Goal: Communication & Community: Answer question/provide support

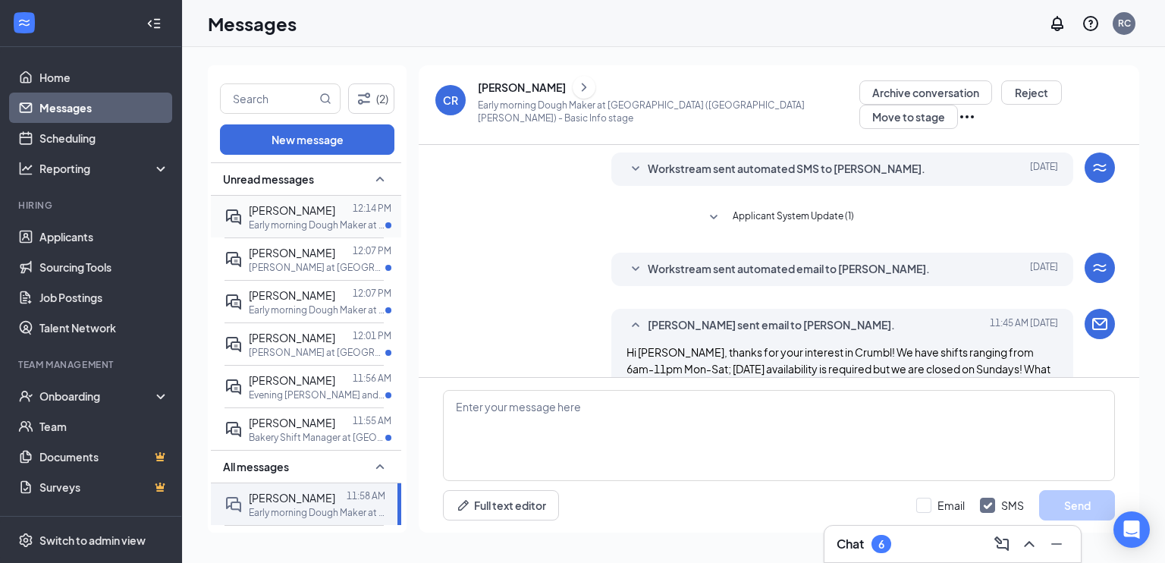
click at [300, 224] on p "Early morning Dough Maker at [GEOGRAPHIC_DATA]" at bounding box center [317, 224] width 137 height 13
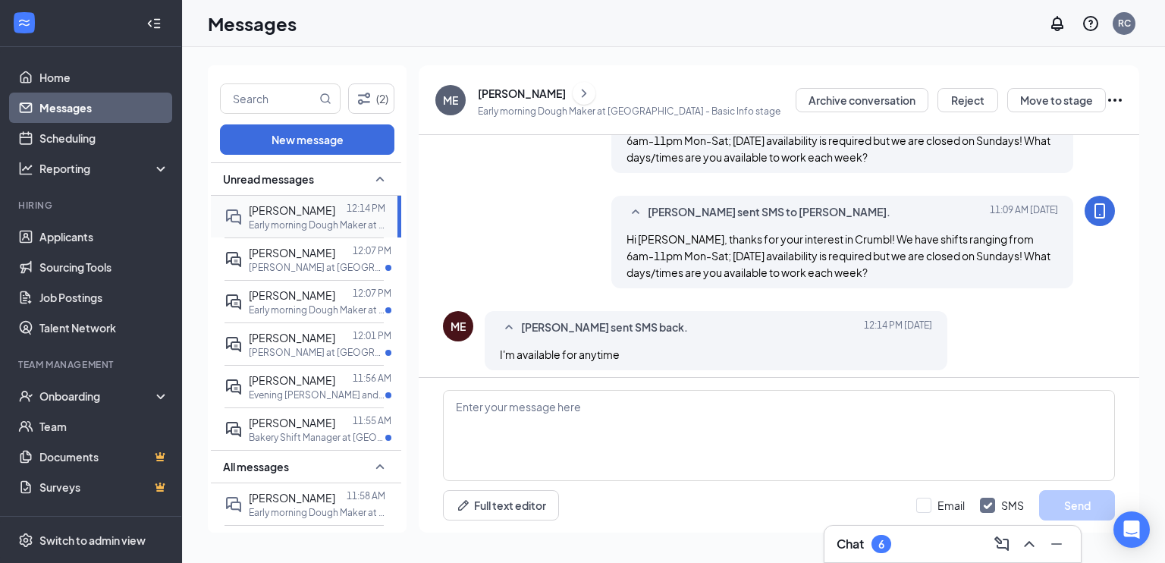
scroll to position [226, 0]
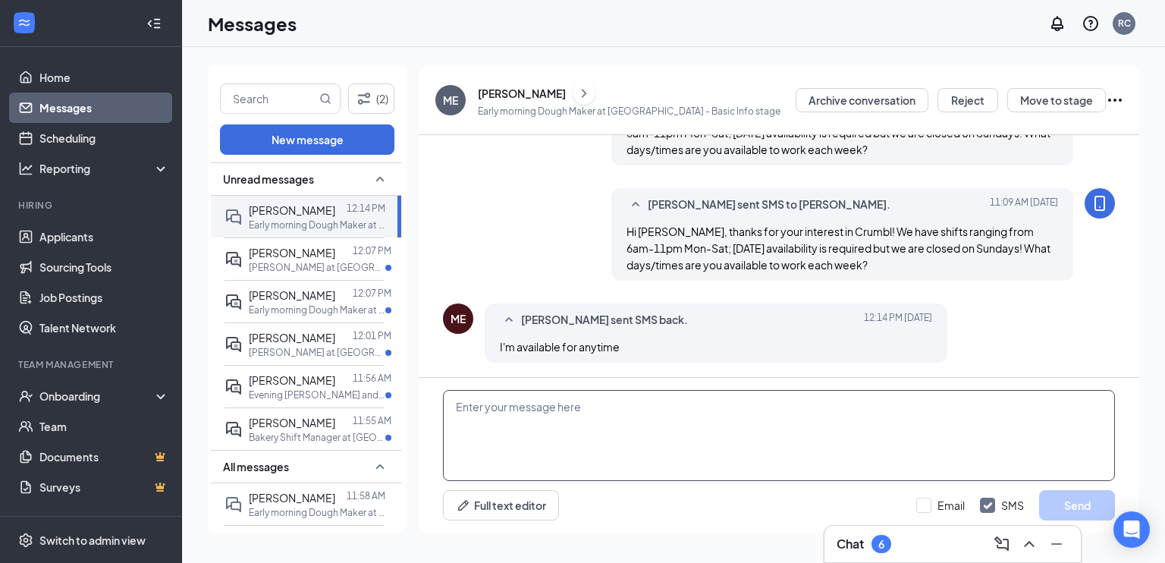
click at [563, 451] on textarea at bounding box center [779, 435] width 672 height 91
type textarea "Okay, great! When would you be available for an interview?"
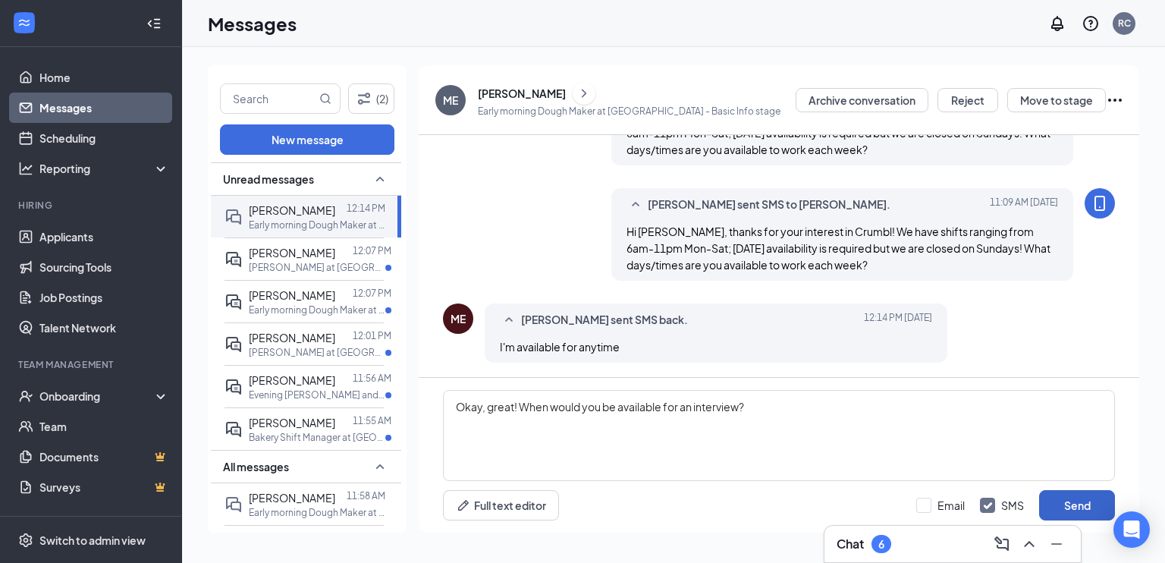
click at [1056, 503] on button "Send" at bounding box center [1077, 505] width 76 height 30
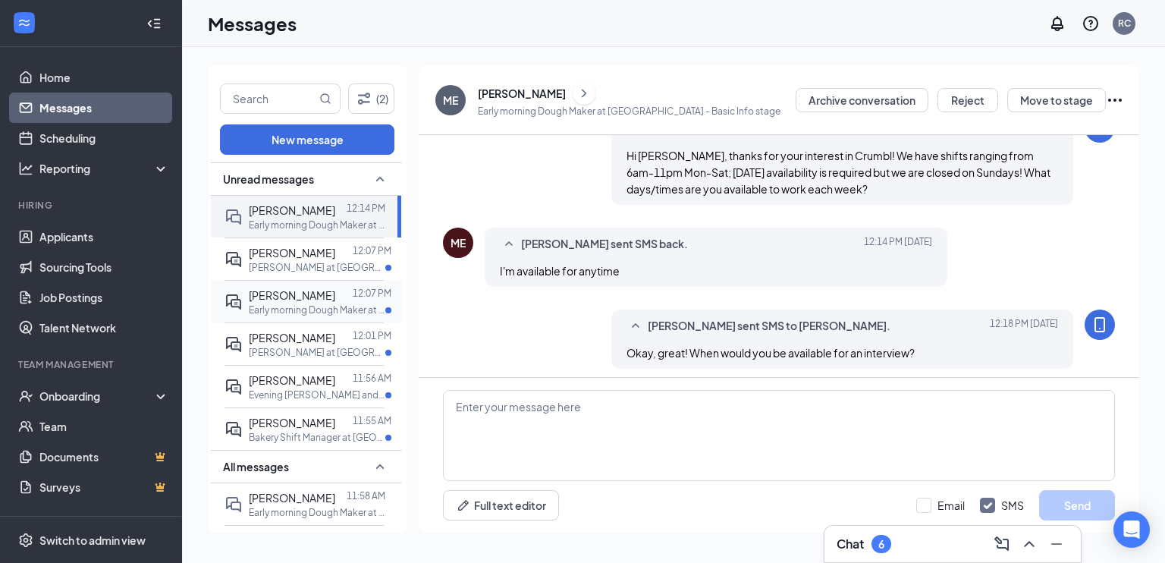
scroll to position [308, 0]
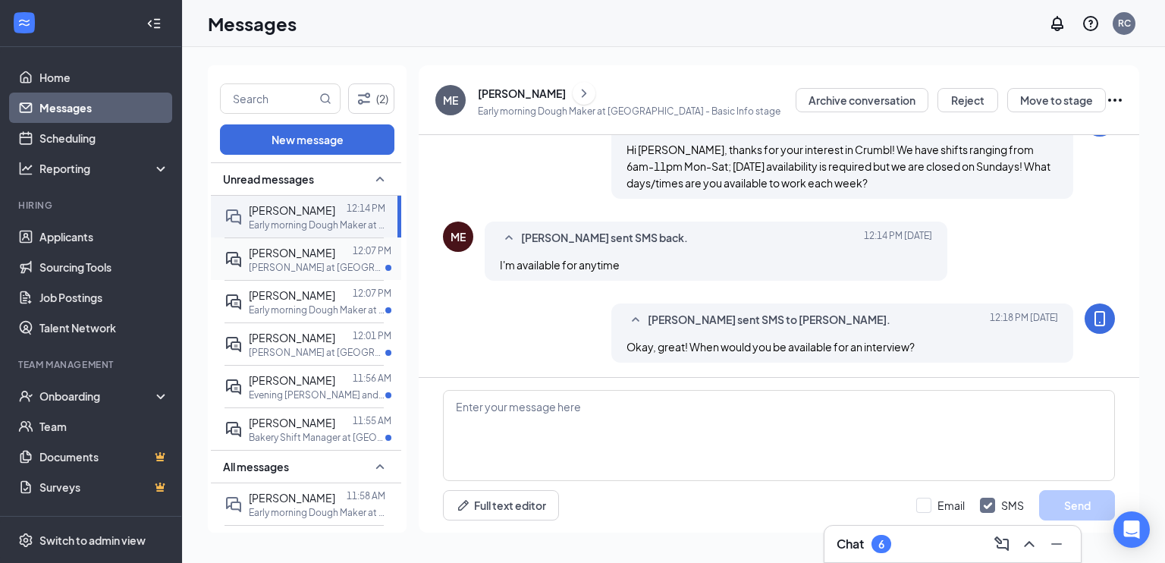
click at [294, 259] on span "[PERSON_NAME]" at bounding box center [292, 253] width 86 height 14
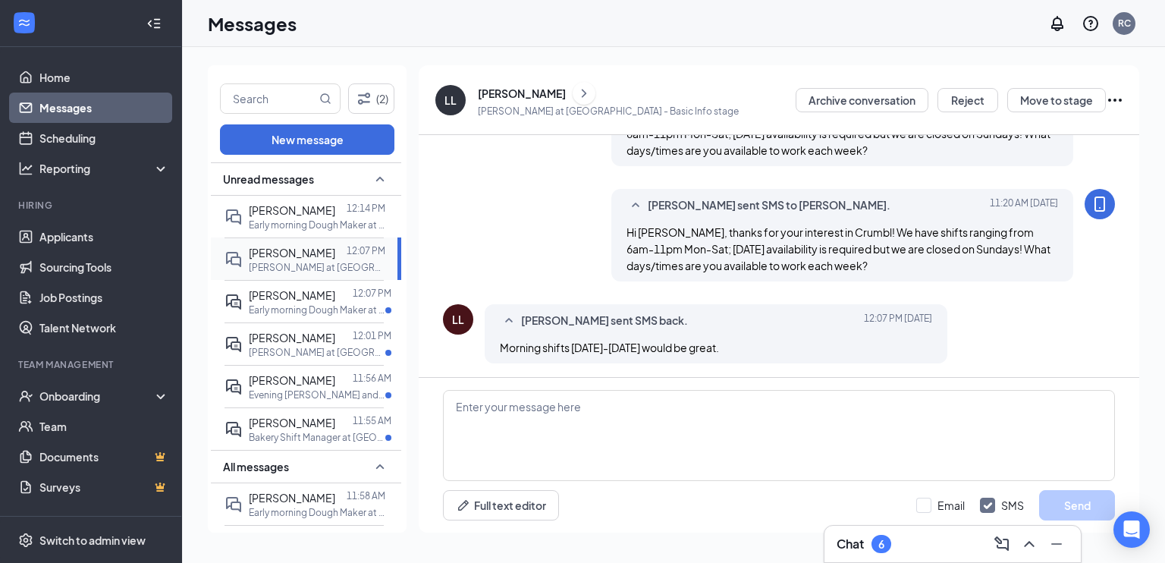
scroll to position [170, 0]
click at [598, 410] on textarea at bounding box center [779, 435] width 672 height 91
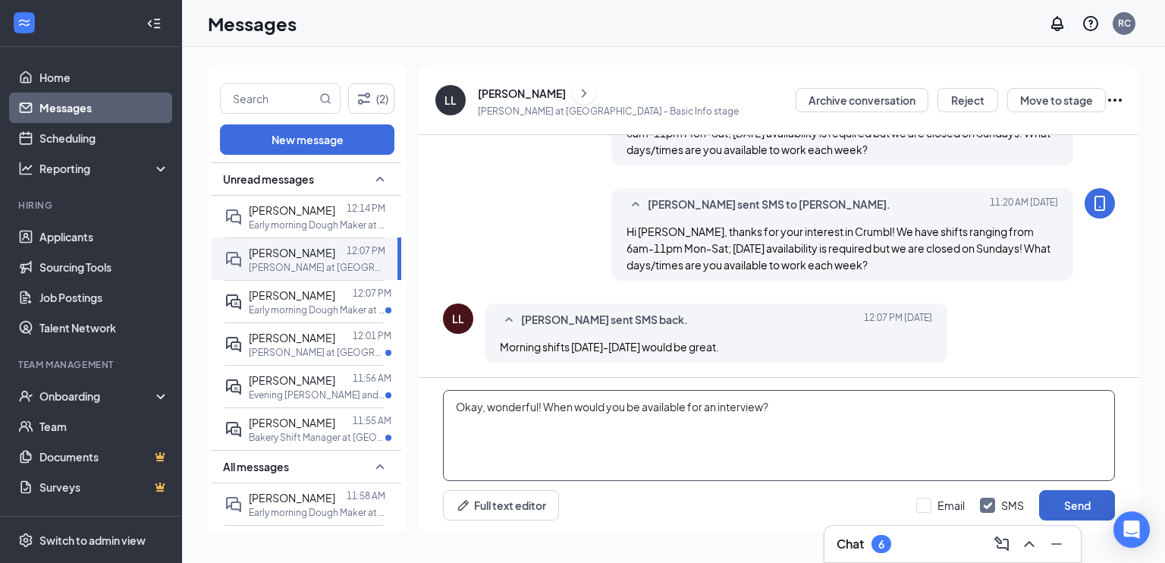
type textarea "Okay, wonderful! When would you be available for an interview?"
click at [1099, 514] on button "Send" at bounding box center [1077, 505] width 76 height 30
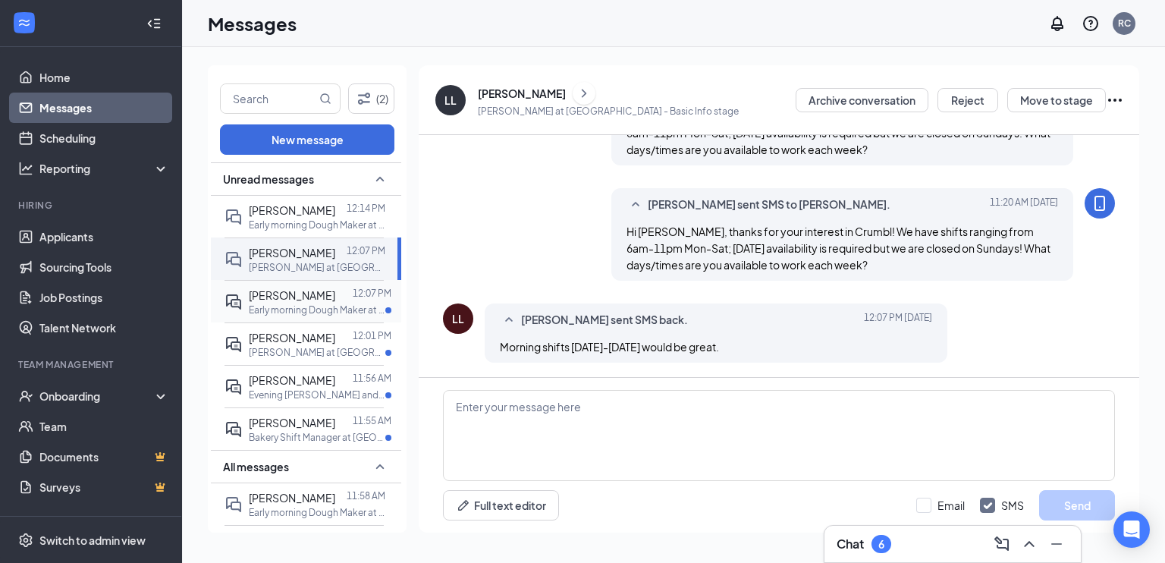
click at [283, 316] on p "Early morning Dough Maker at [GEOGRAPHIC_DATA]" at bounding box center [317, 309] width 137 height 13
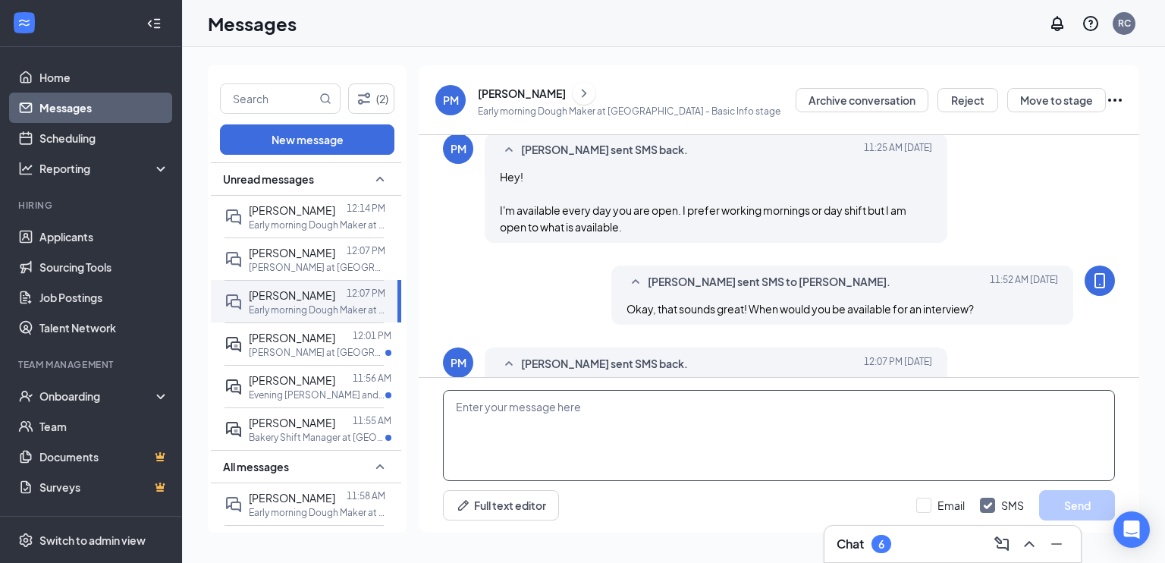
scroll to position [440, 0]
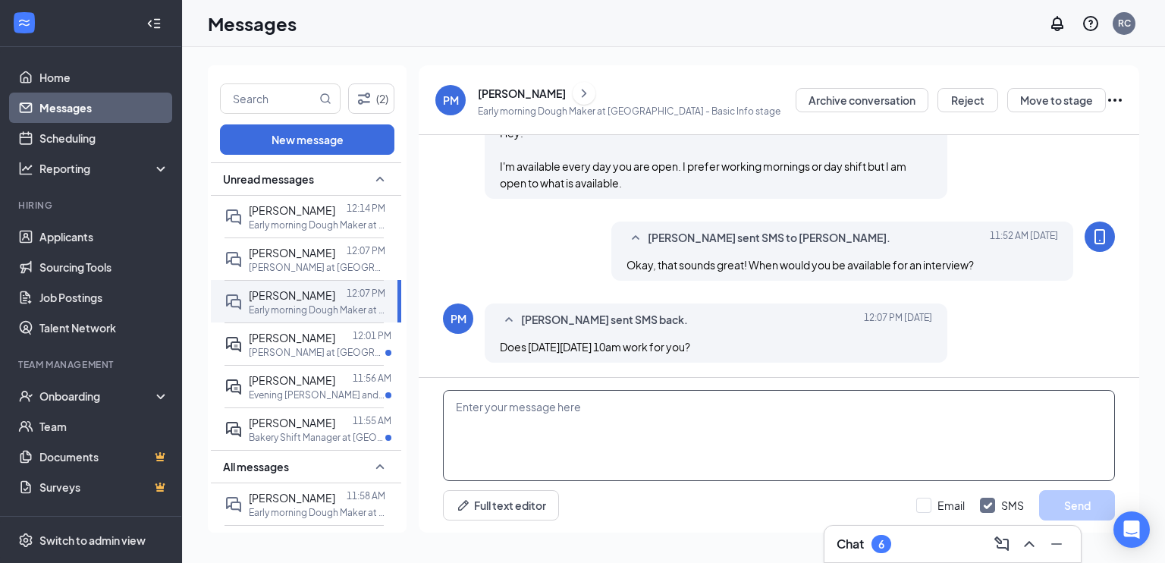
click at [514, 447] on textarea at bounding box center [779, 435] width 672 height 91
click at [724, 409] on textarea "Yes, that works! You'll receive a confirmation message for [DATE] at 10a" at bounding box center [779, 435] width 672 height 91
type textarea "Yes, that works! You'll receive a confirmation message shortly for [DATE] at 10a"
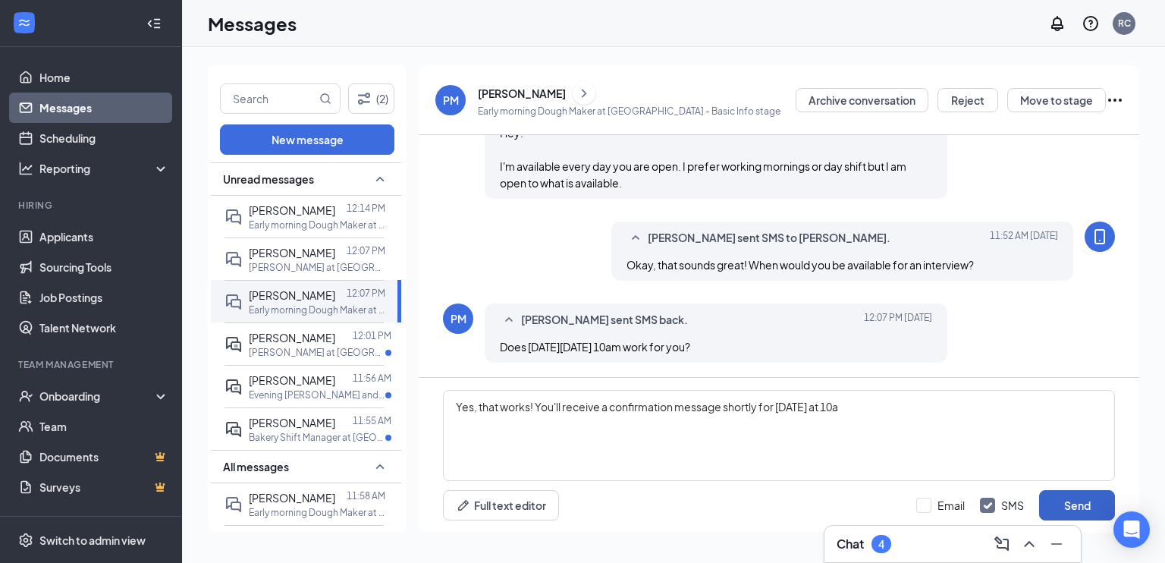
click at [1072, 499] on button "Send" at bounding box center [1077, 505] width 76 height 30
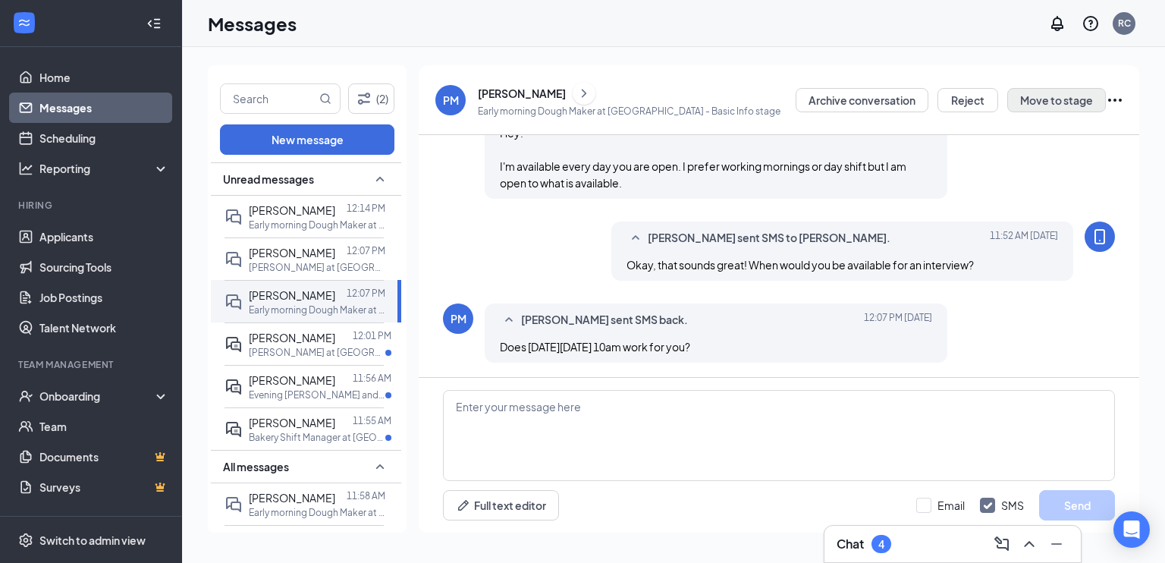
scroll to position [522, 0]
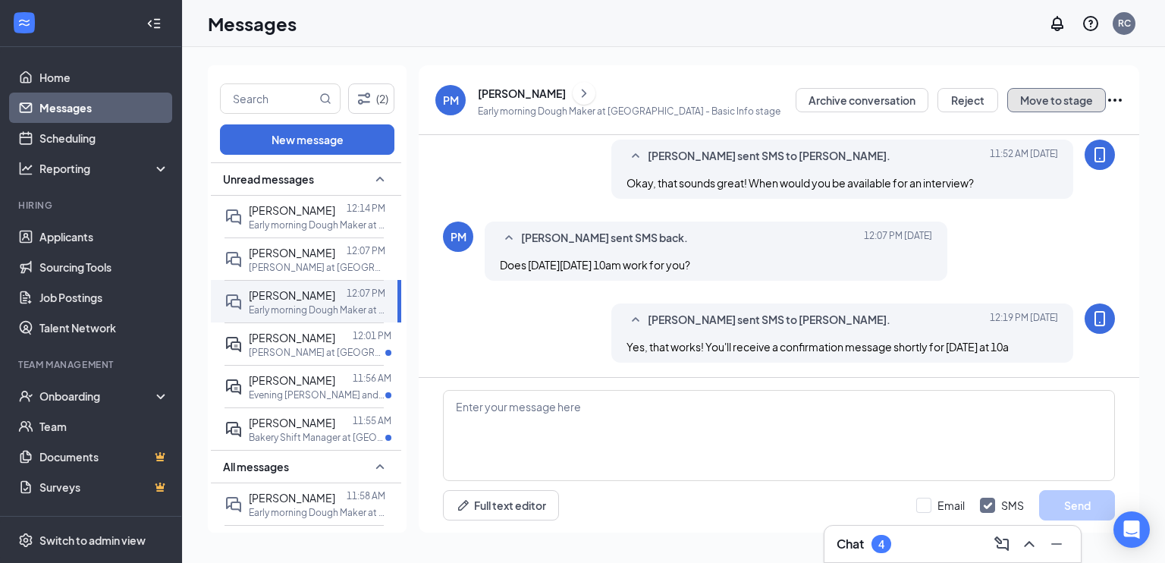
click at [1033, 102] on button "Move to stage" at bounding box center [1056, 100] width 99 height 24
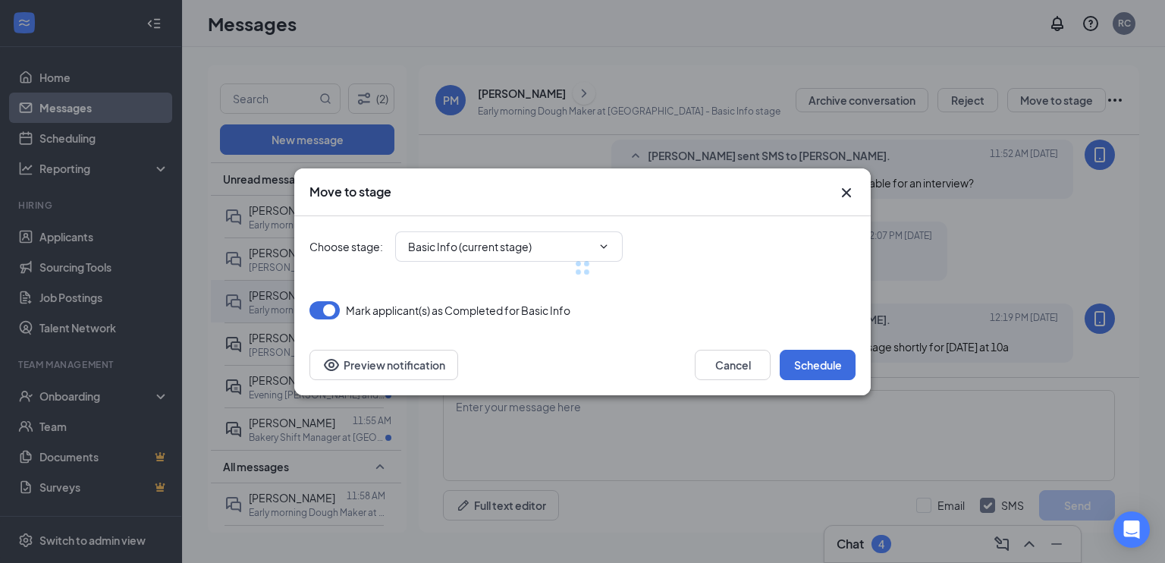
type input "Onsite Interview (next stage)"
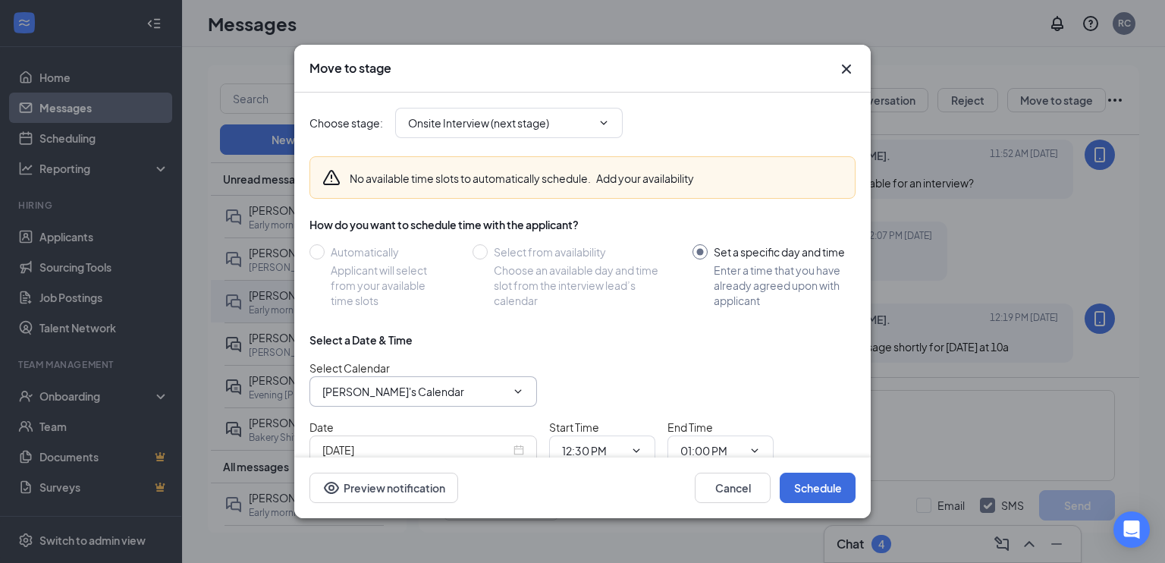
click at [361, 391] on input "[PERSON_NAME]'s Calendar" at bounding box center [414, 391] width 184 height 17
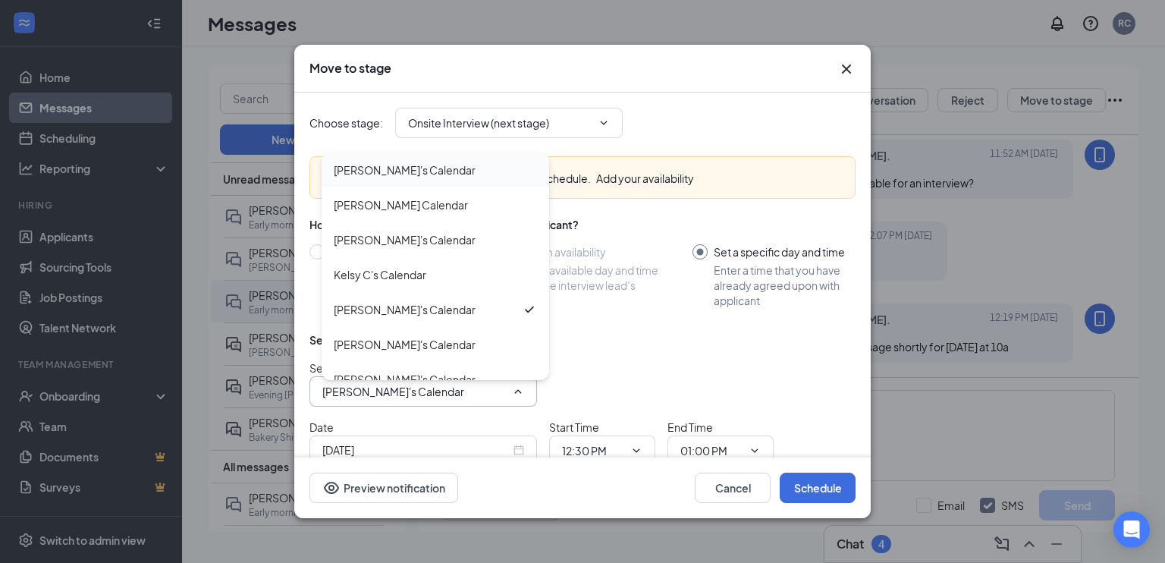
click at [377, 174] on div "[PERSON_NAME]'s Calendar" at bounding box center [405, 170] width 142 height 17
type input "[PERSON_NAME]'s Calendar"
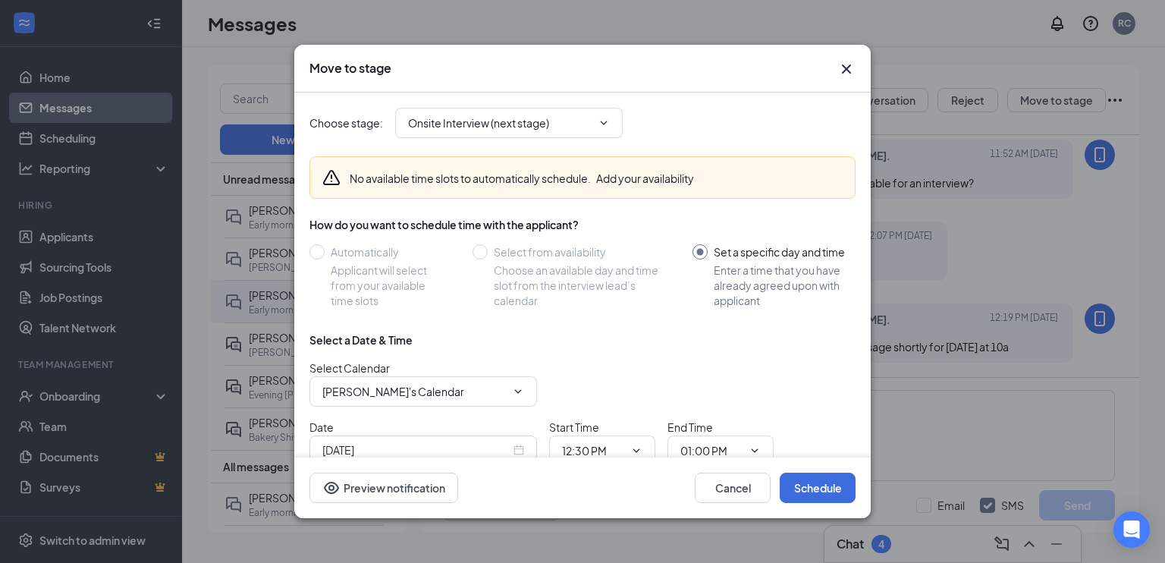
click at [483, 447] on input "[DATE]" at bounding box center [416, 449] width 188 height 17
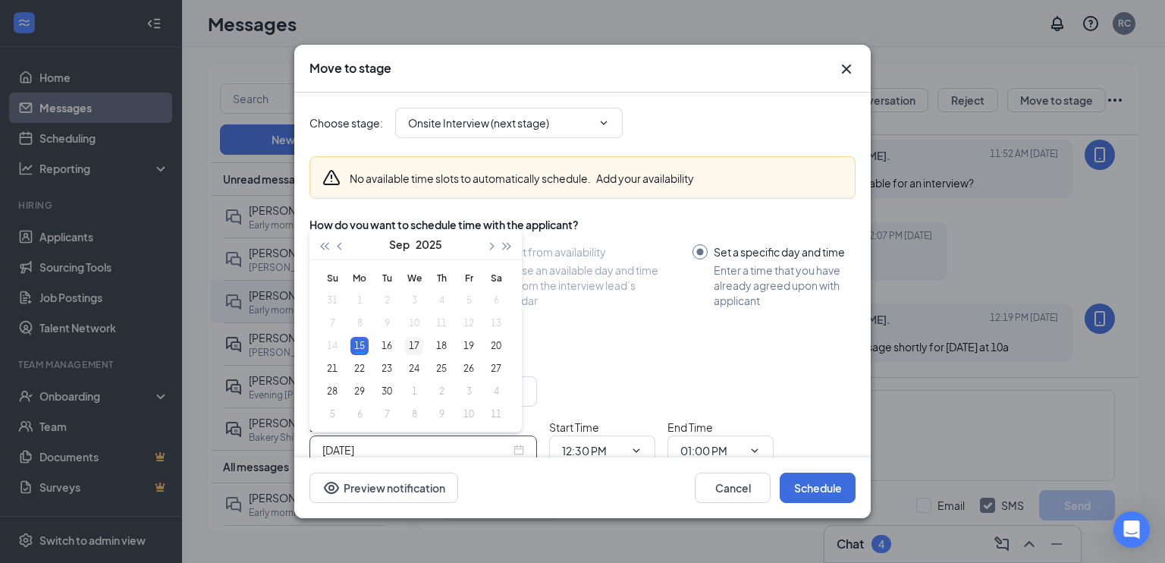
type input "[DATE]"
click at [410, 338] on div "17" at bounding box center [414, 346] width 18 height 18
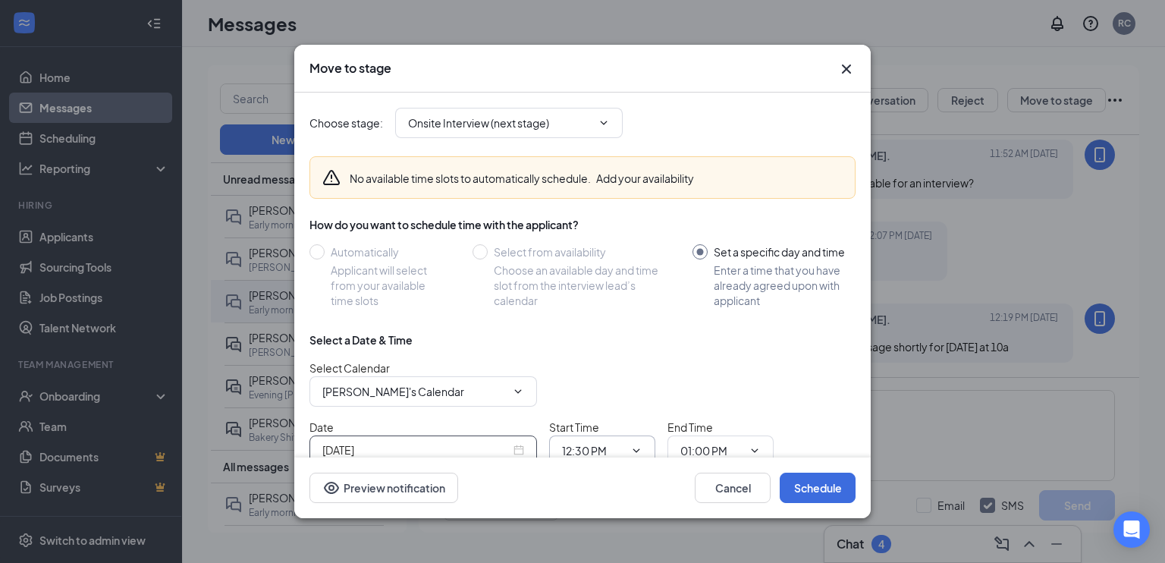
click at [573, 442] on input "12:30 PM" at bounding box center [593, 450] width 62 height 17
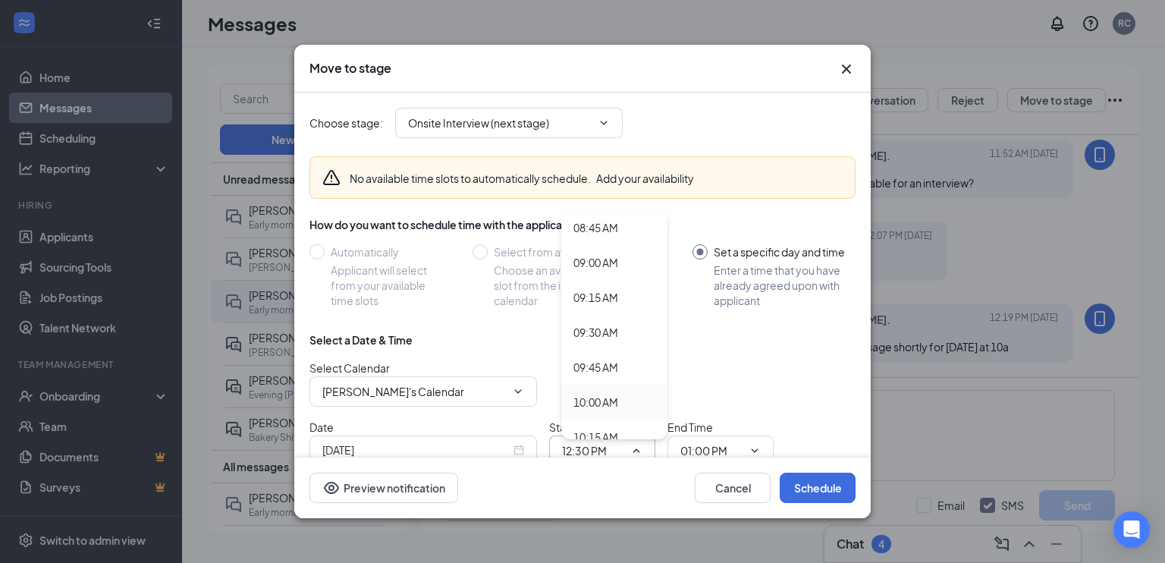
click at [601, 400] on div "10:00 AM" at bounding box center [595, 402] width 45 height 17
type input "10:00 AM"
click at [685, 442] on input "01:00 PM" at bounding box center [711, 450] width 62 height 17
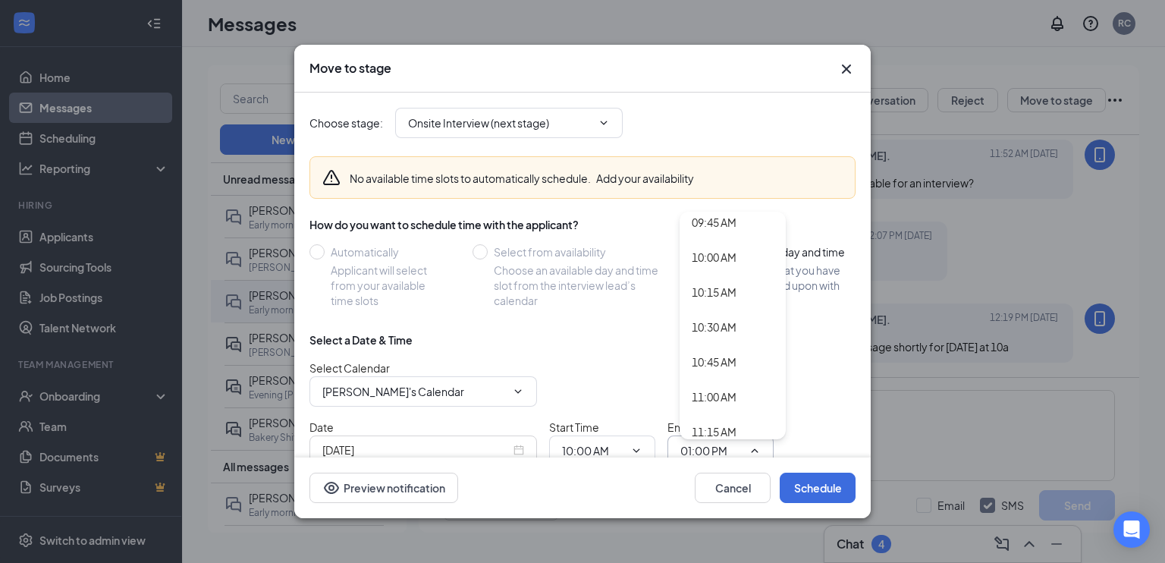
scroll to position [1341, 0]
click at [718, 355] on div "10:30 AM" at bounding box center [714, 353] width 45 height 17
type input "10:30 AM"
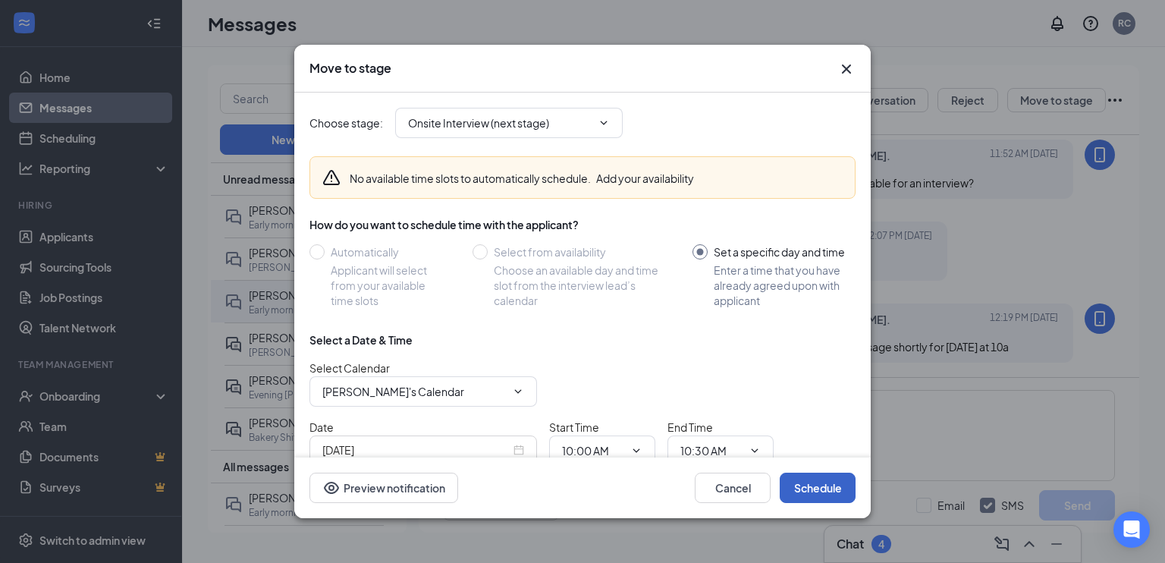
click at [812, 489] on button "Schedule" at bounding box center [818, 487] width 76 height 30
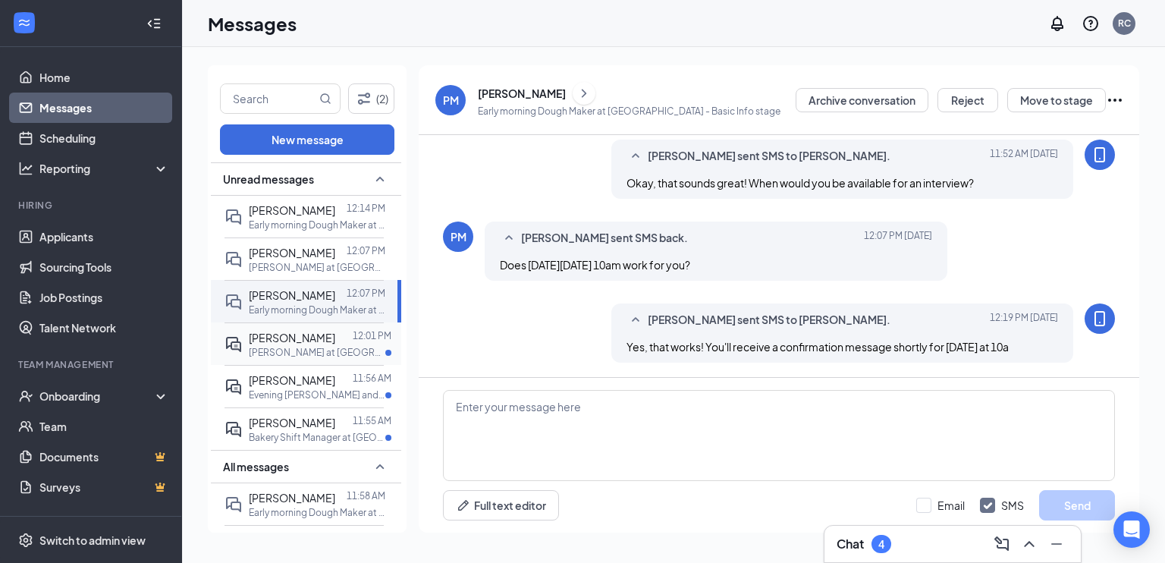
click at [319, 359] on p "[PERSON_NAME] at [GEOGRAPHIC_DATA]" at bounding box center [317, 352] width 137 height 13
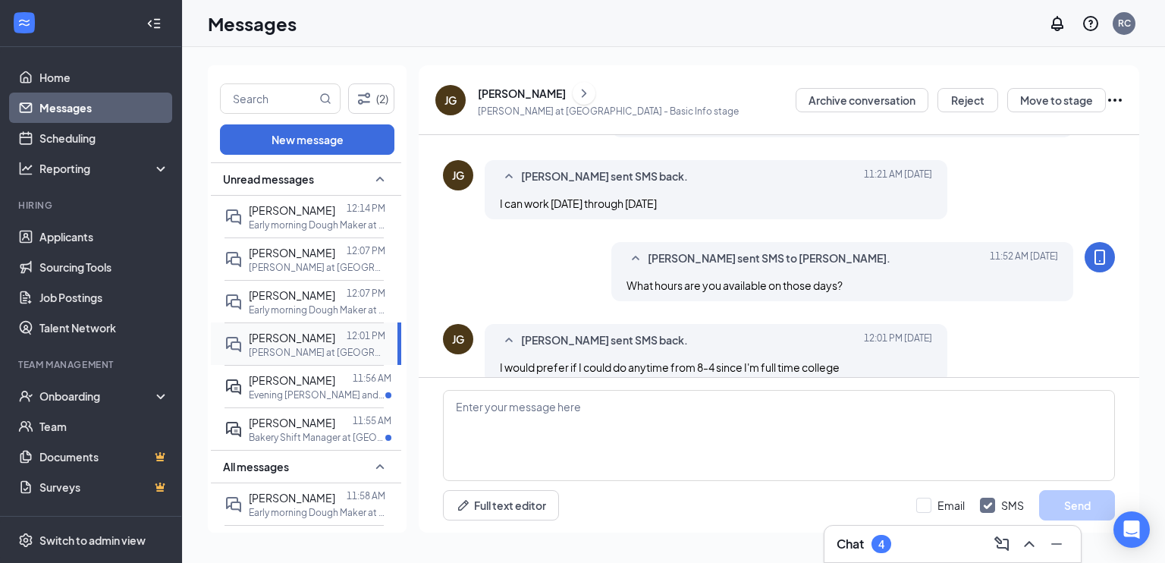
scroll to position [334, 0]
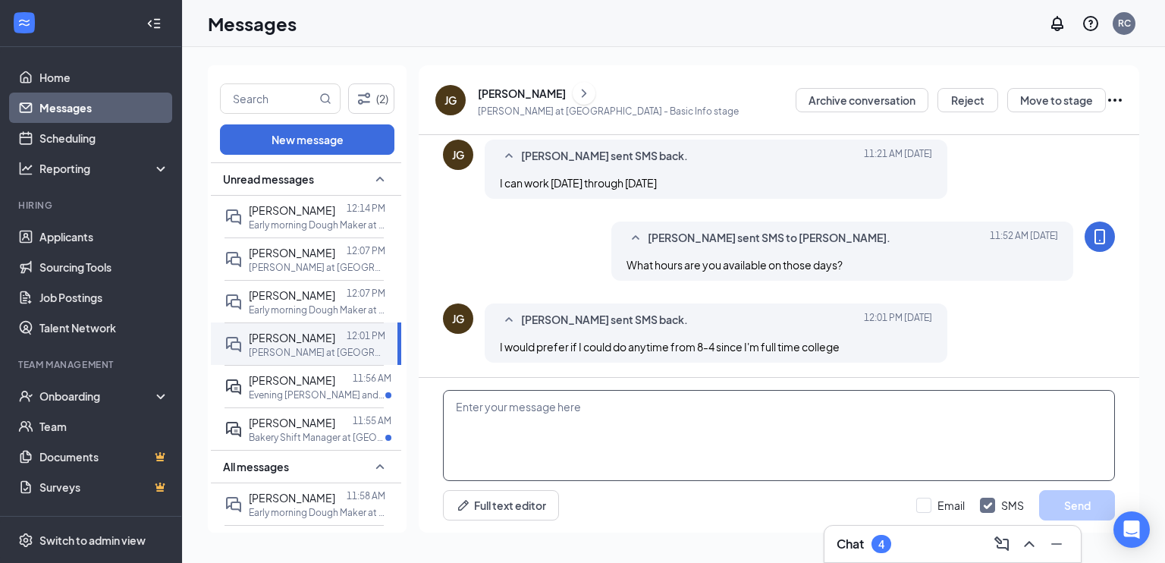
click at [541, 420] on textarea at bounding box center [779, 435] width 672 height 91
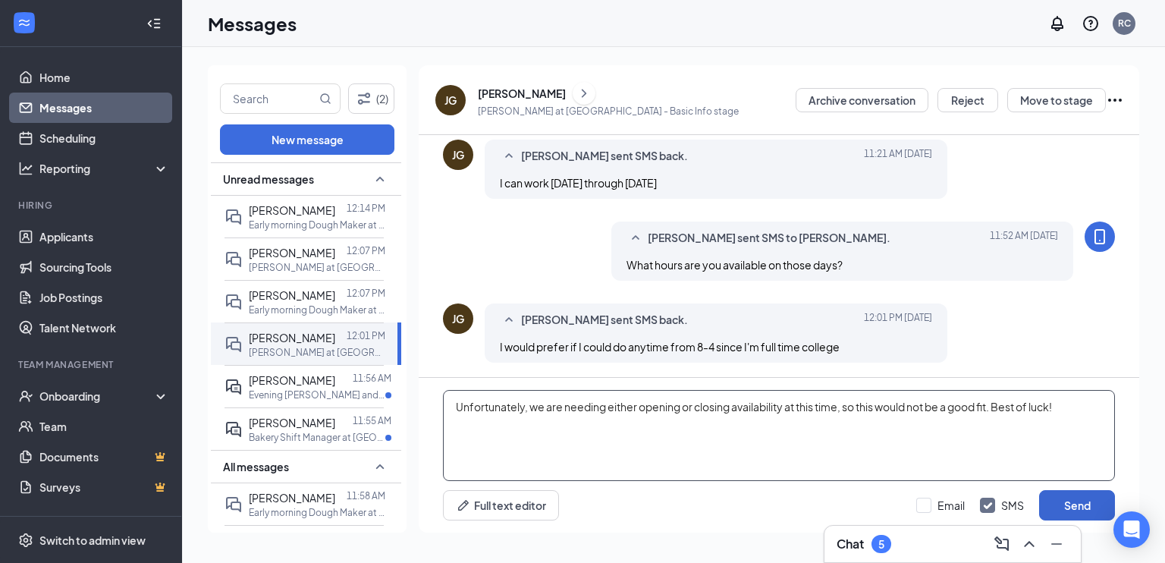
type textarea "Unfortunately, we are needing either opening or closing availability at this ti…"
click at [1089, 506] on button "Send" at bounding box center [1077, 505] width 76 height 30
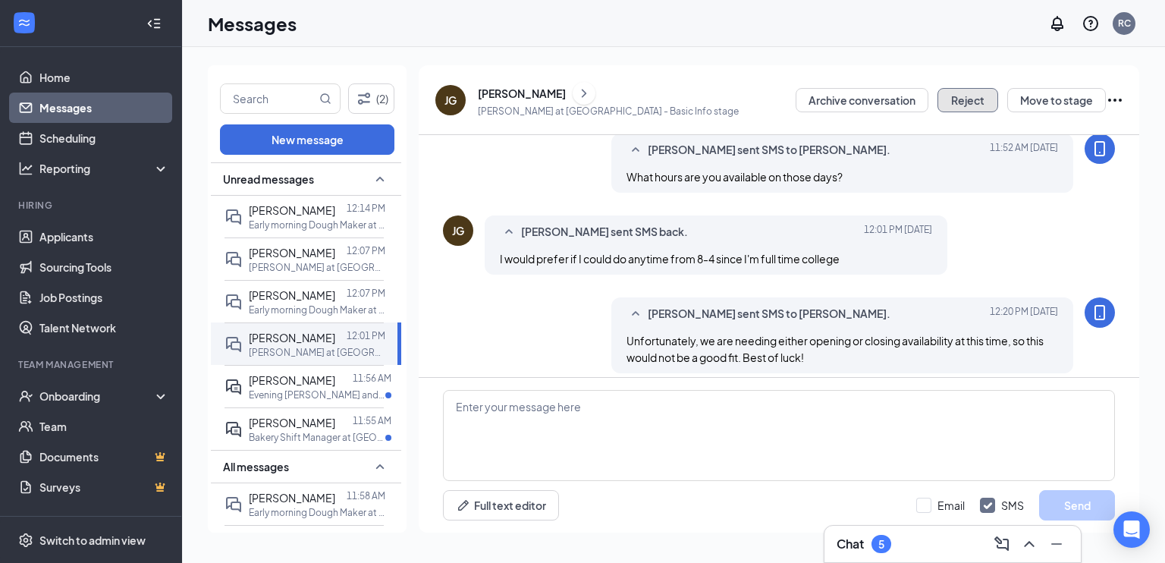
click at [953, 93] on button "Reject" at bounding box center [967, 100] width 61 height 24
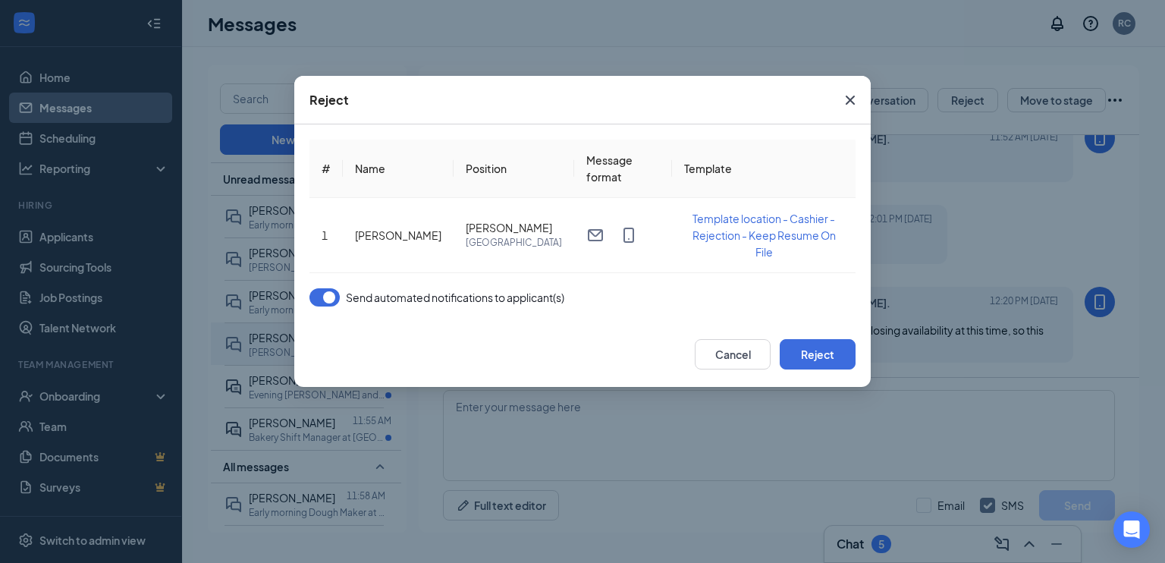
click at [322, 297] on button "button" at bounding box center [324, 297] width 30 height 18
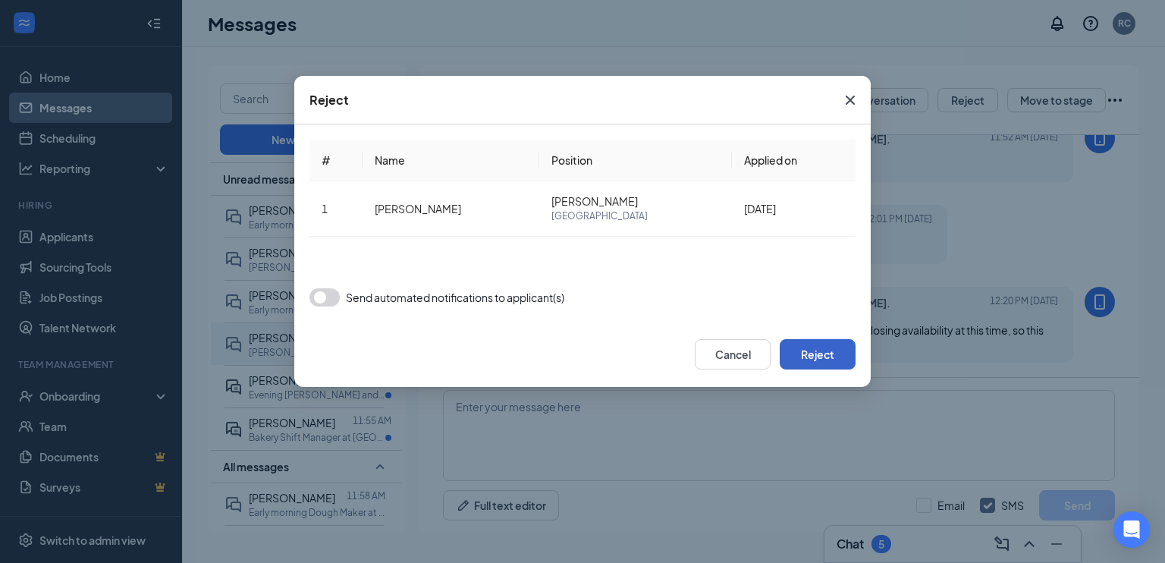
click at [821, 363] on button "Reject" at bounding box center [818, 354] width 76 height 30
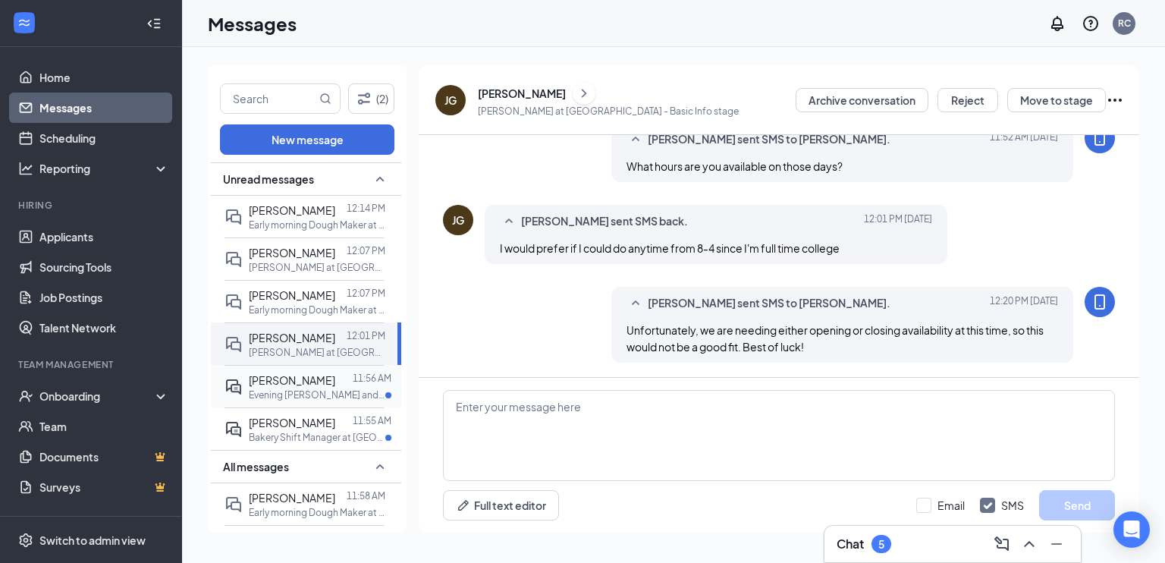
click at [328, 387] on span "[PERSON_NAME]" at bounding box center [292, 380] width 86 height 14
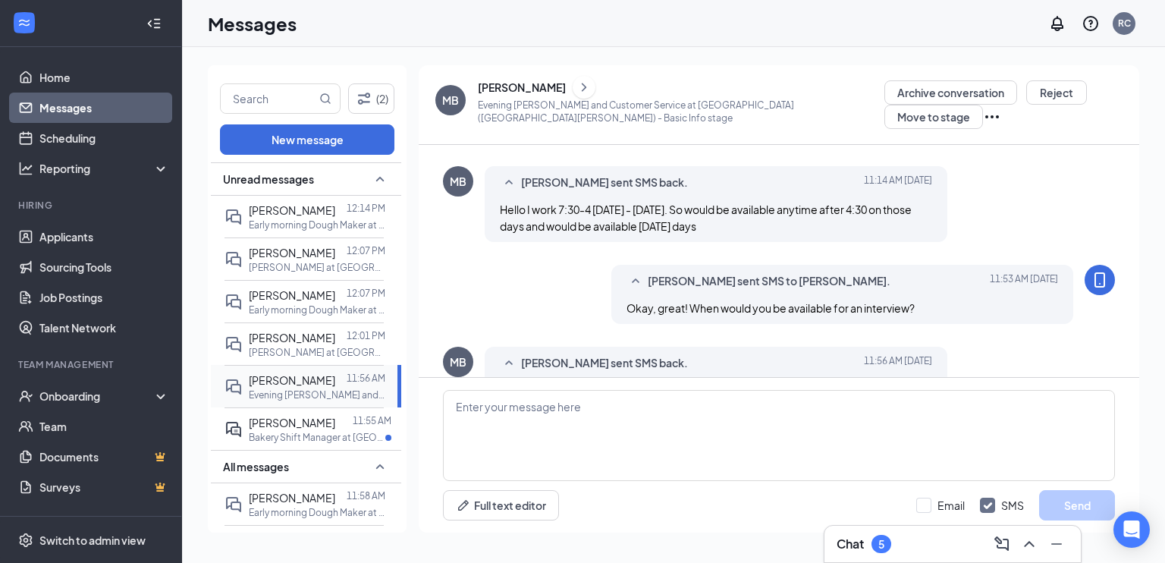
scroll to position [410, 0]
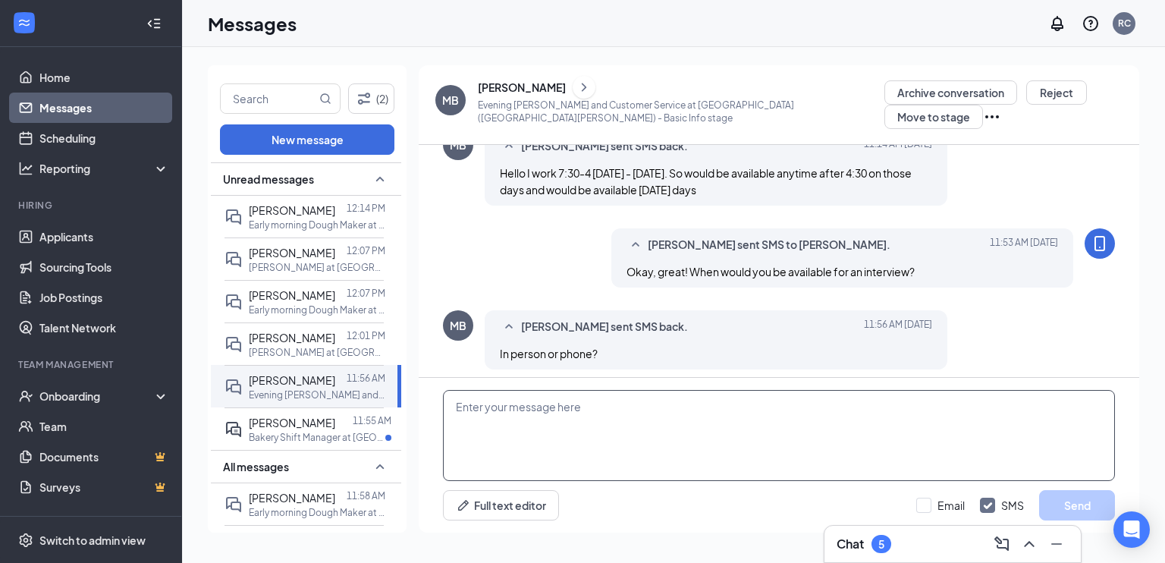
click at [528, 435] on textarea at bounding box center [779, 435] width 672 height 91
type textarea "T"
type textarea "The interview would be in person"
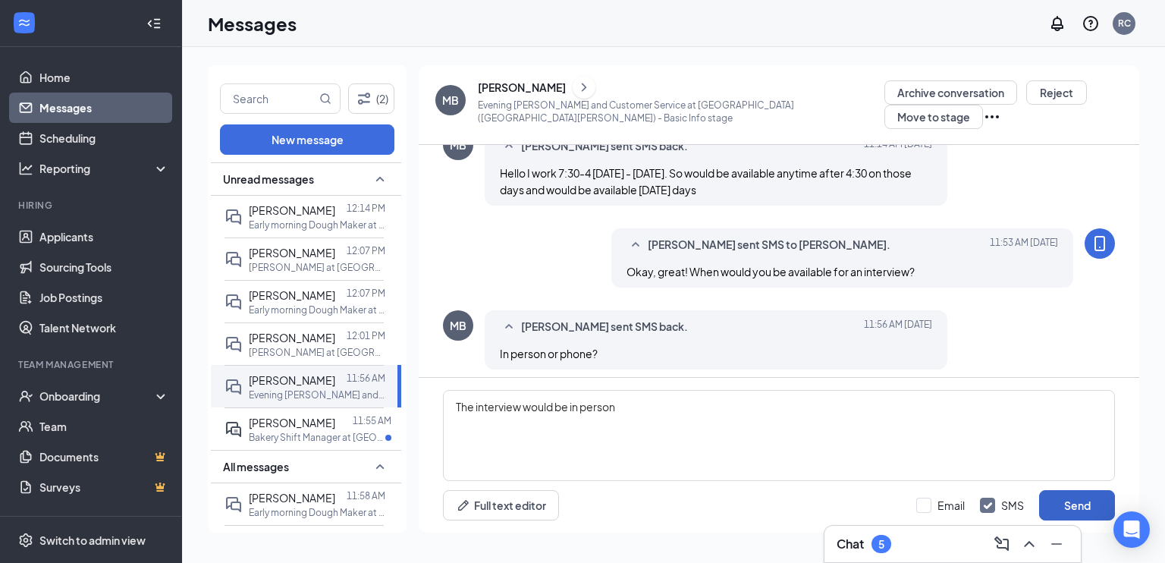
click at [1067, 508] on button "Send" at bounding box center [1077, 505] width 76 height 30
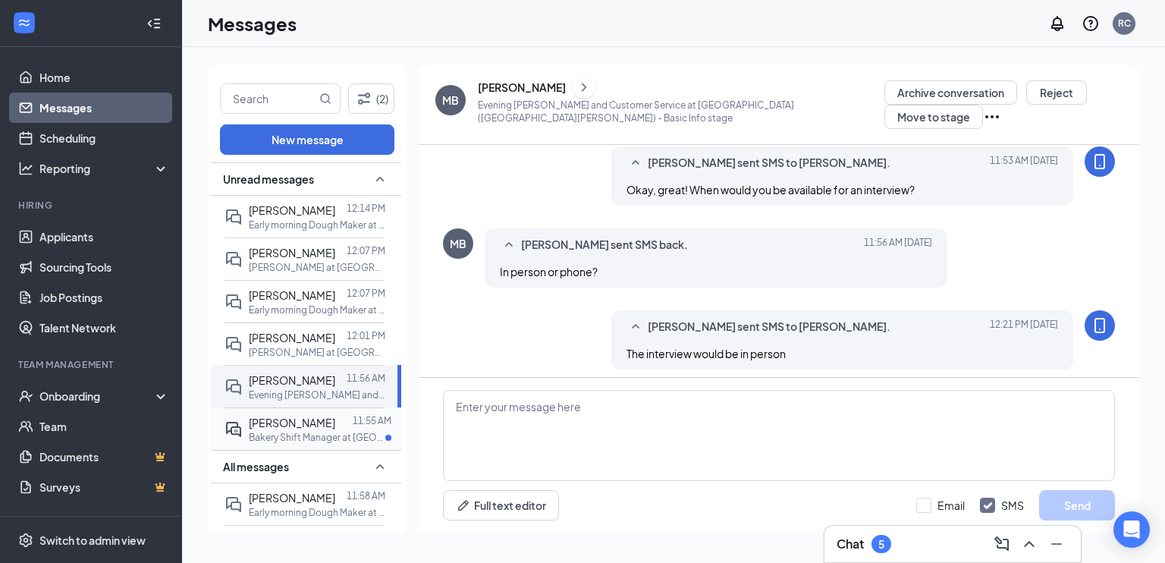
click at [322, 444] on p "Bakery Shift Manager at [GEOGRAPHIC_DATA] ([GEOGRAPHIC_DATA][PERSON_NAME])" at bounding box center [317, 437] width 137 height 13
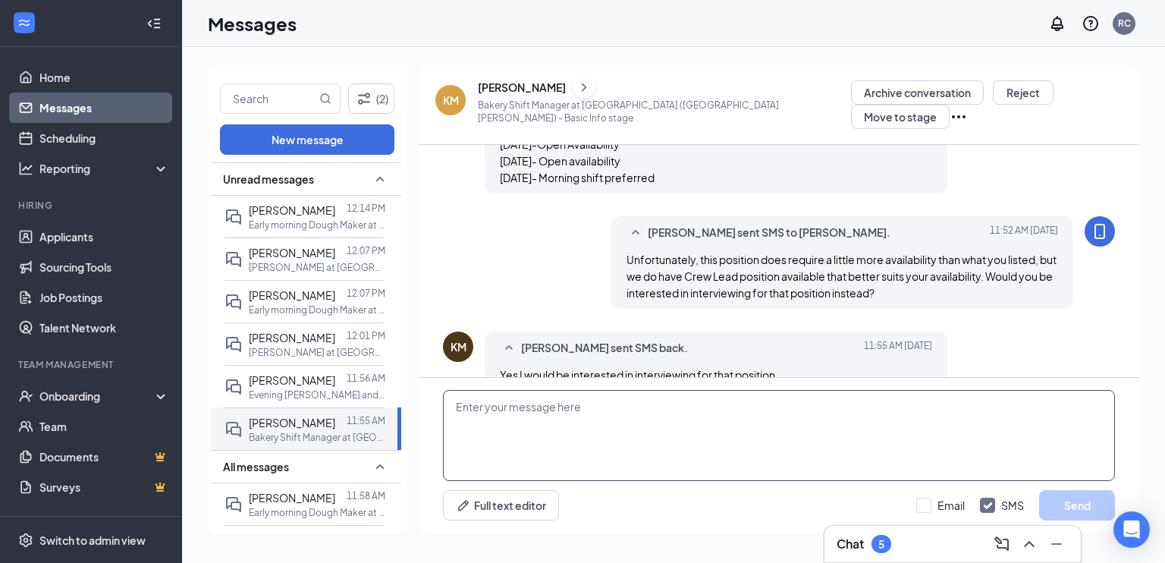
scroll to position [490, 0]
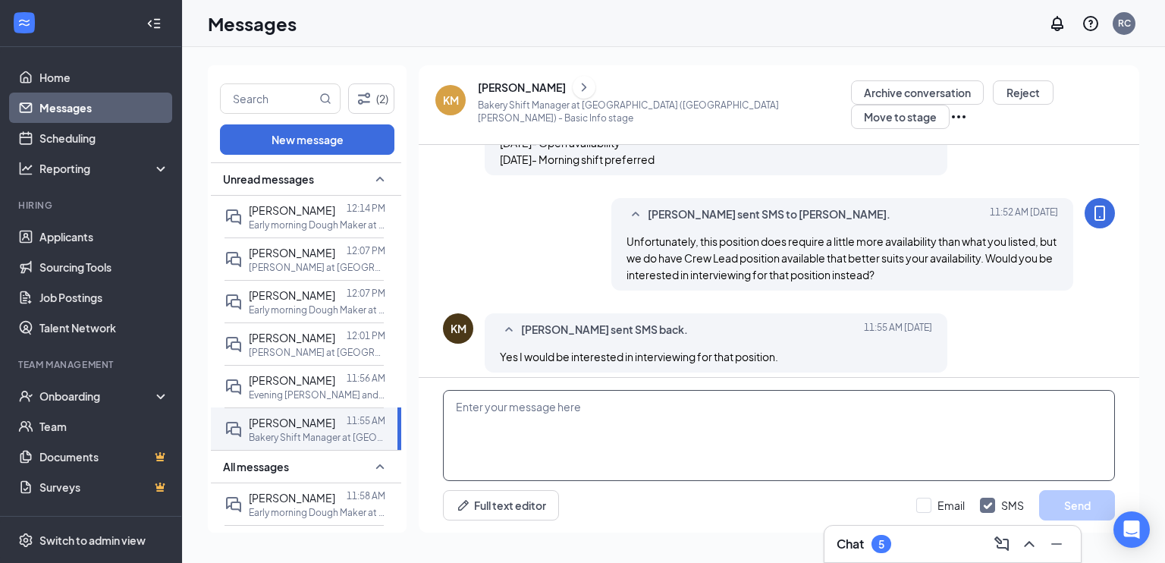
click at [626, 457] on textarea at bounding box center [779, 435] width 672 height 91
type textarea "Okay, wonderful! When would you be available for an interview?"
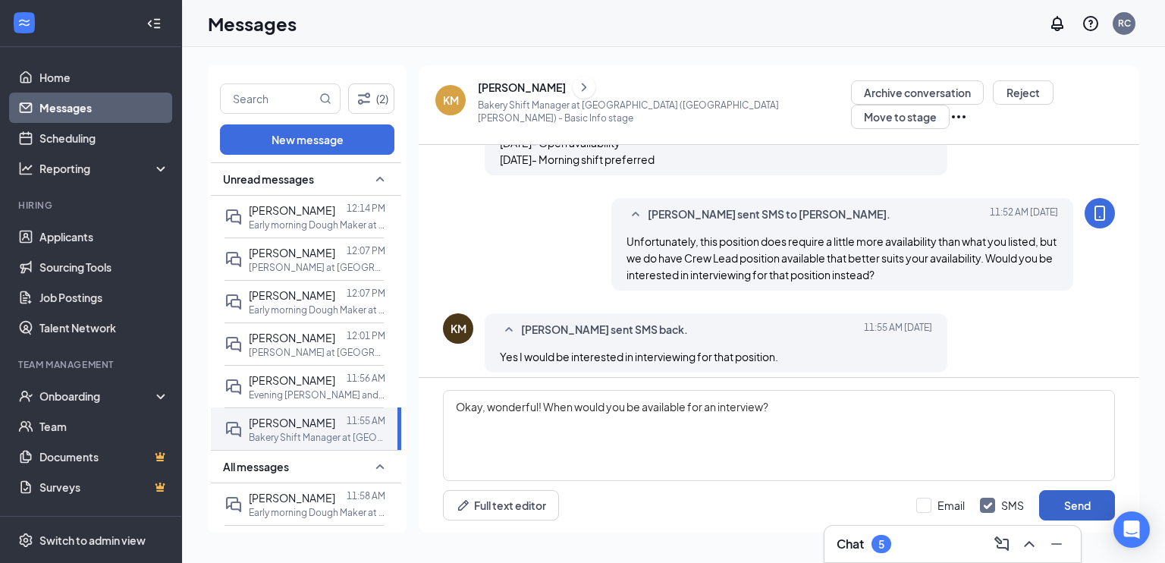
click at [1070, 495] on button "Send" at bounding box center [1077, 505] width 76 height 30
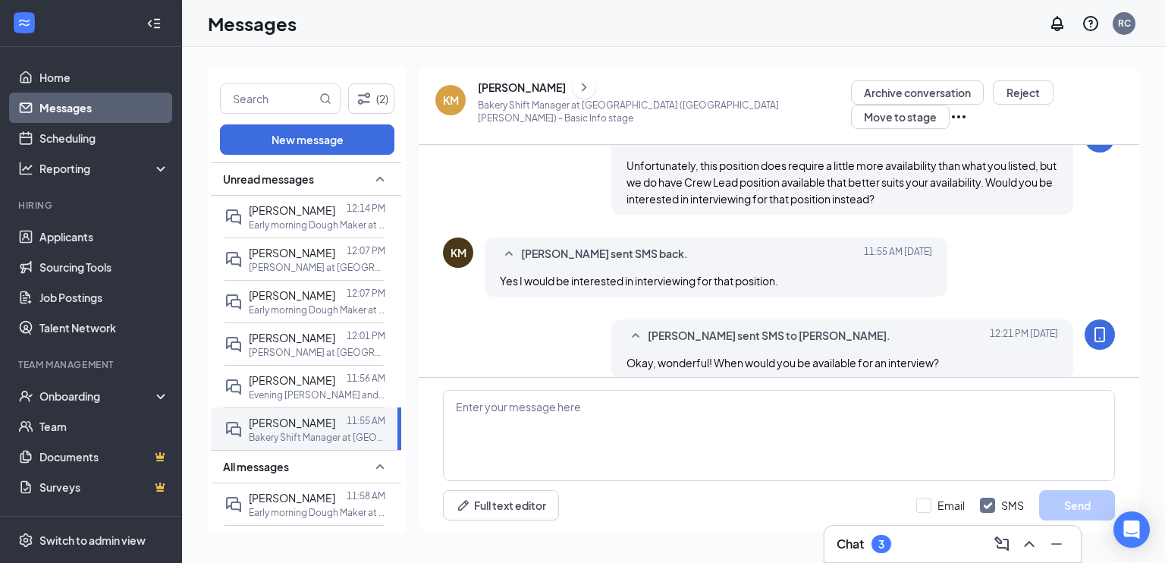
scroll to position [572, 0]
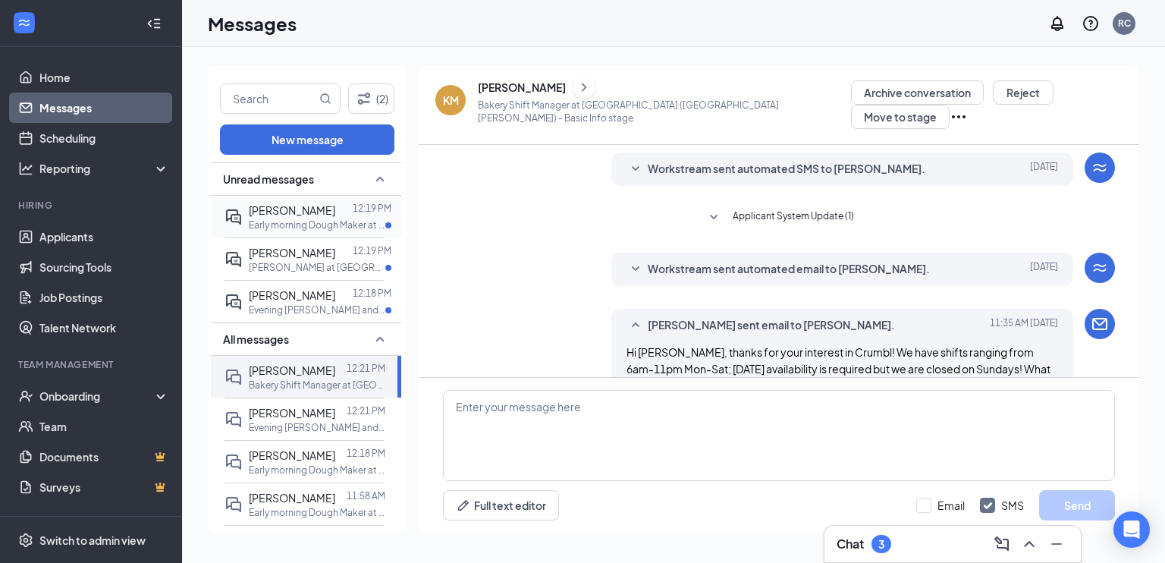
click at [335, 213] on div at bounding box center [343, 210] width 17 height 17
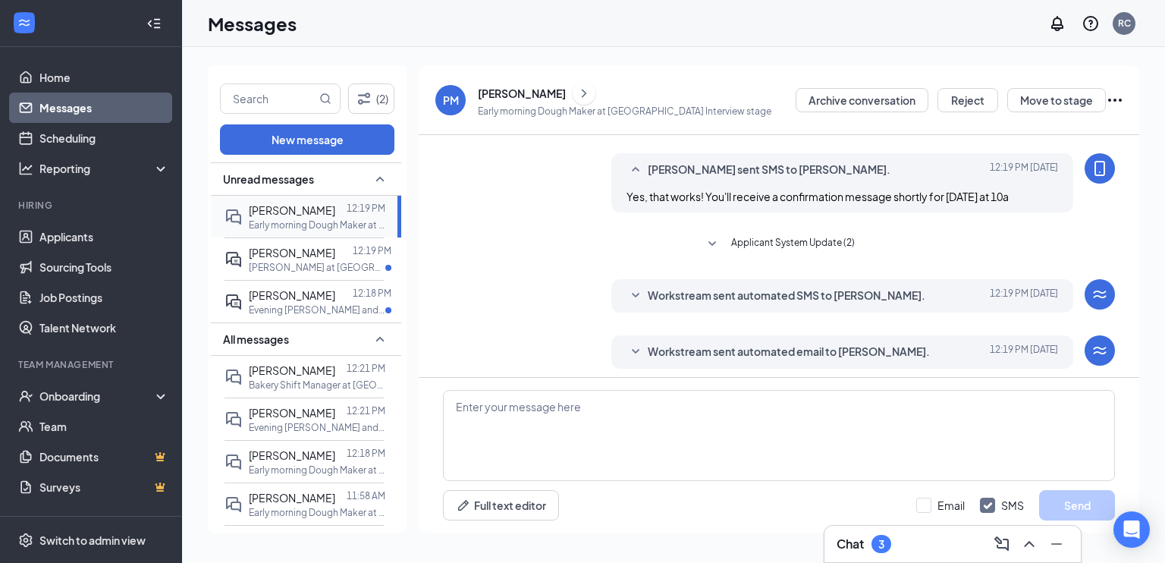
scroll to position [537, 0]
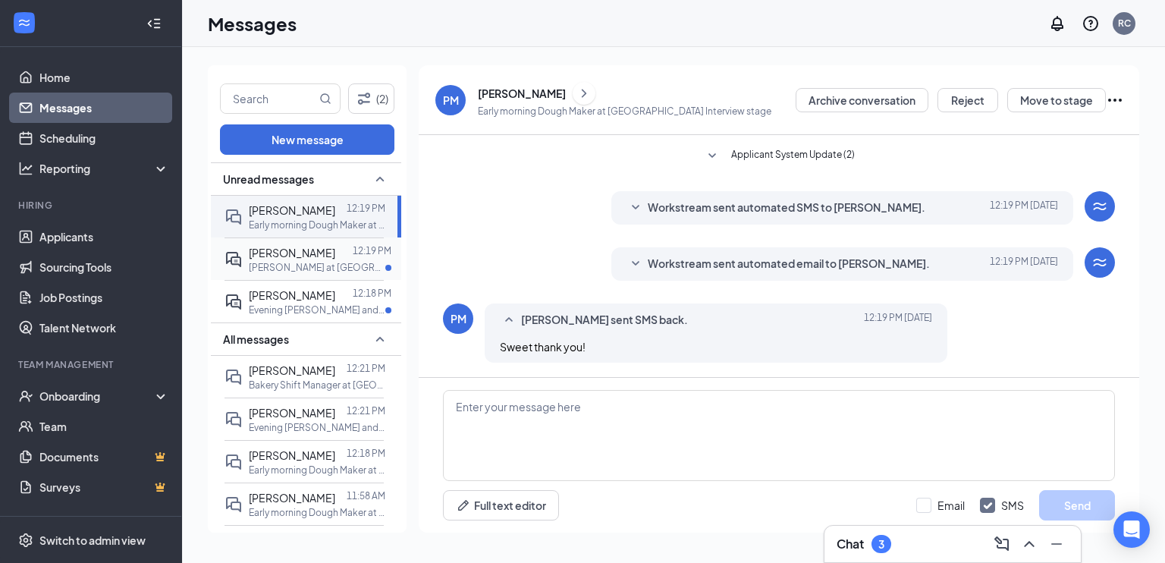
click at [322, 254] on div "[PERSON_NAME]" at bounding box center [292, 252] width 86 height 17
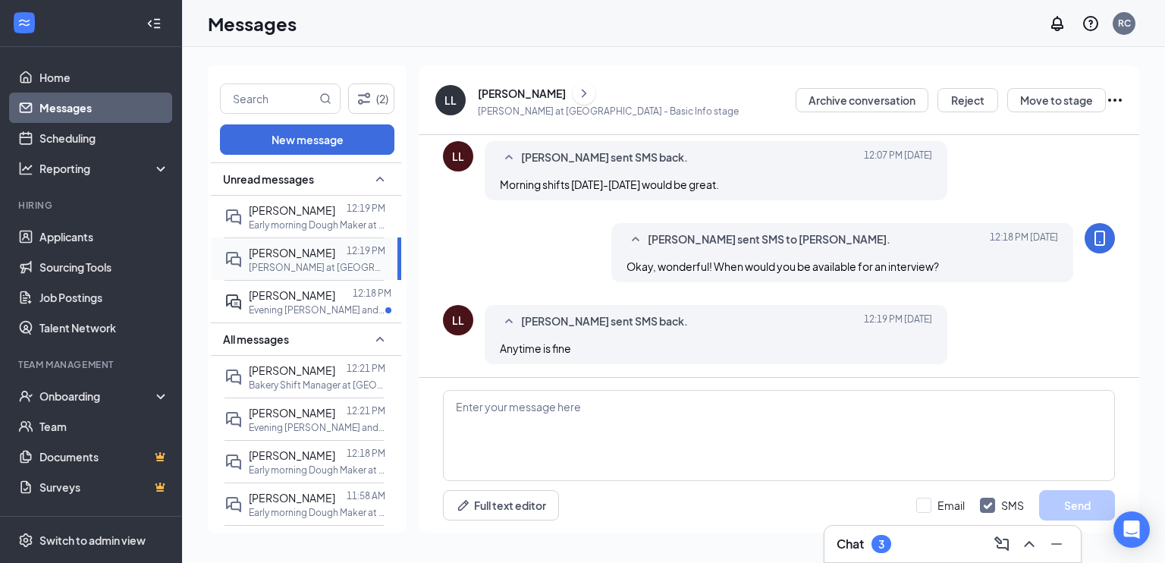
scroll to position [334, 0]
click at [591, 411] on textarea at bounding box center [779, 435] width 672 height 91
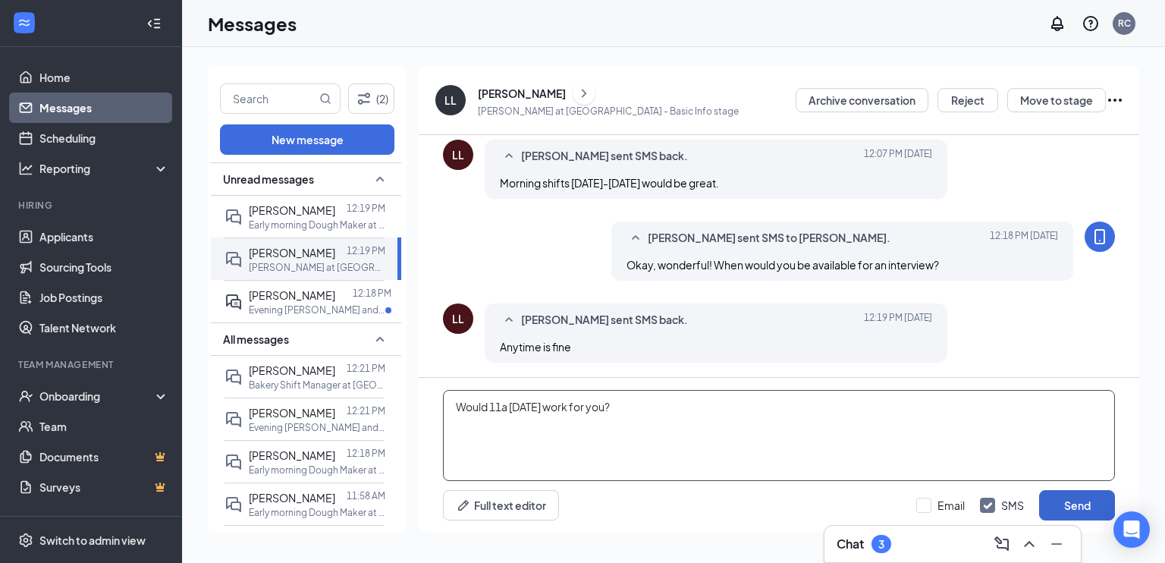
type textarea "Would 11a tomorrow work for you?"
click at [1077, 510] on button "Send" at bounding box center [1077, 505] width 76 height 30
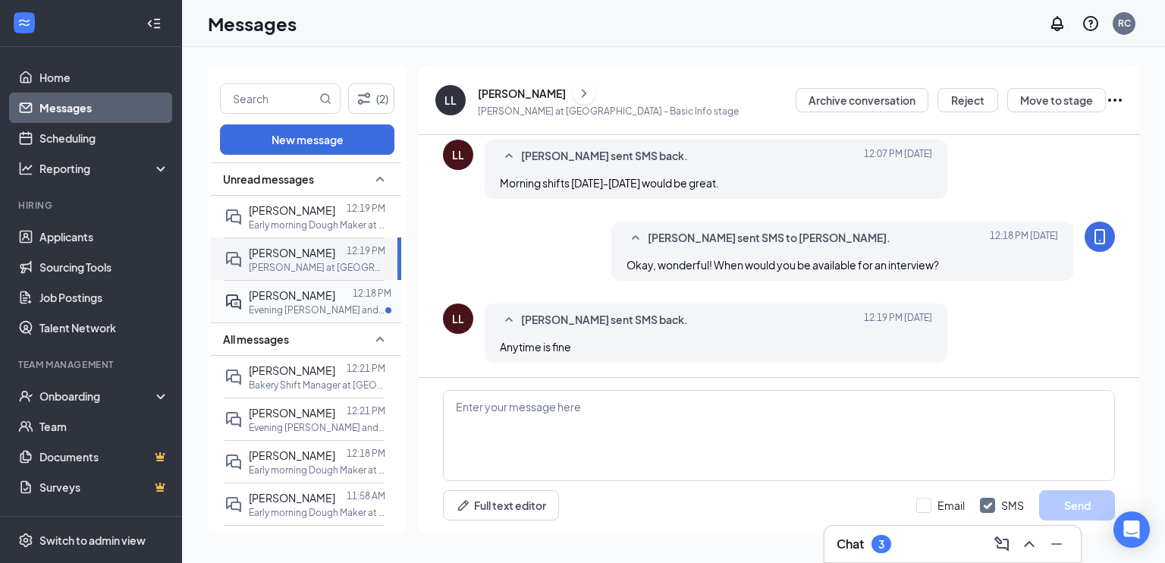
scroll to position [416, 0]
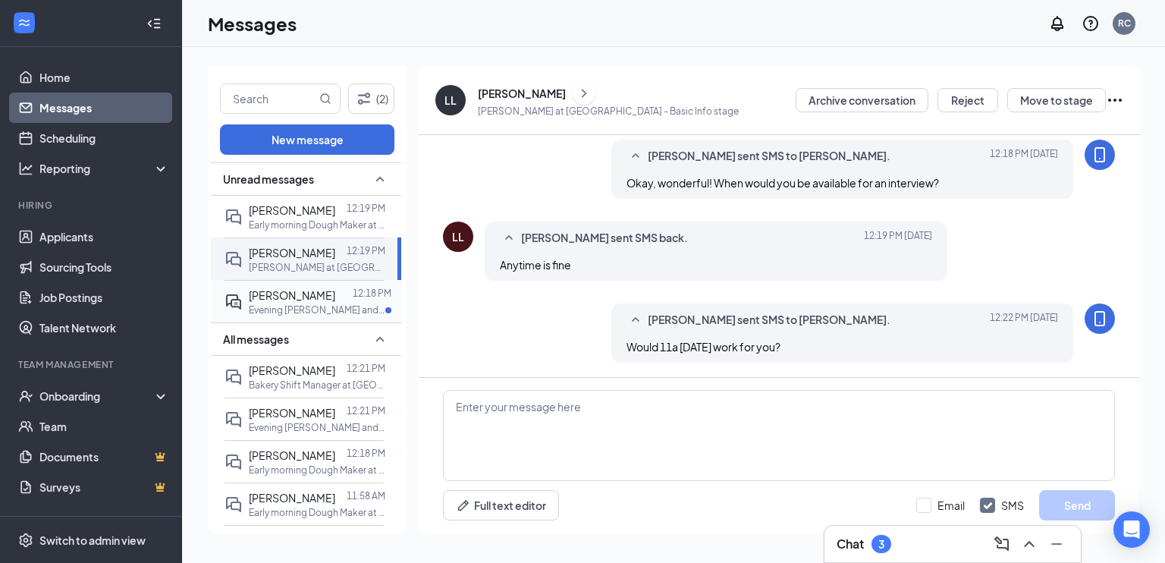
click at [307, 302] on span "[PERSON_NAME]" at bounding box center [292, 295] width 86 height 14
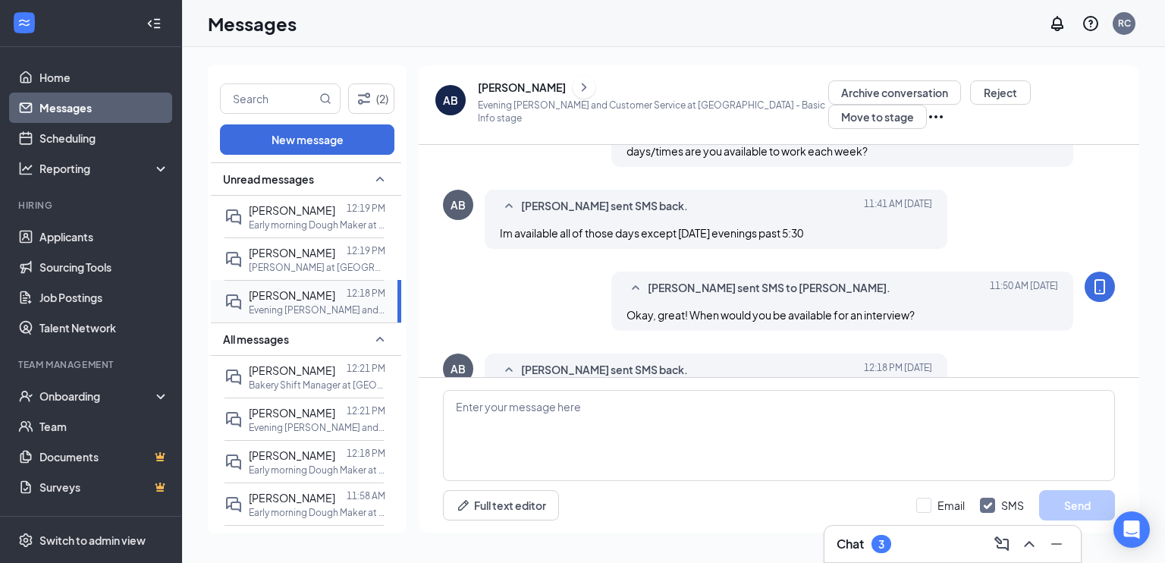
scroll to position [390, 0]
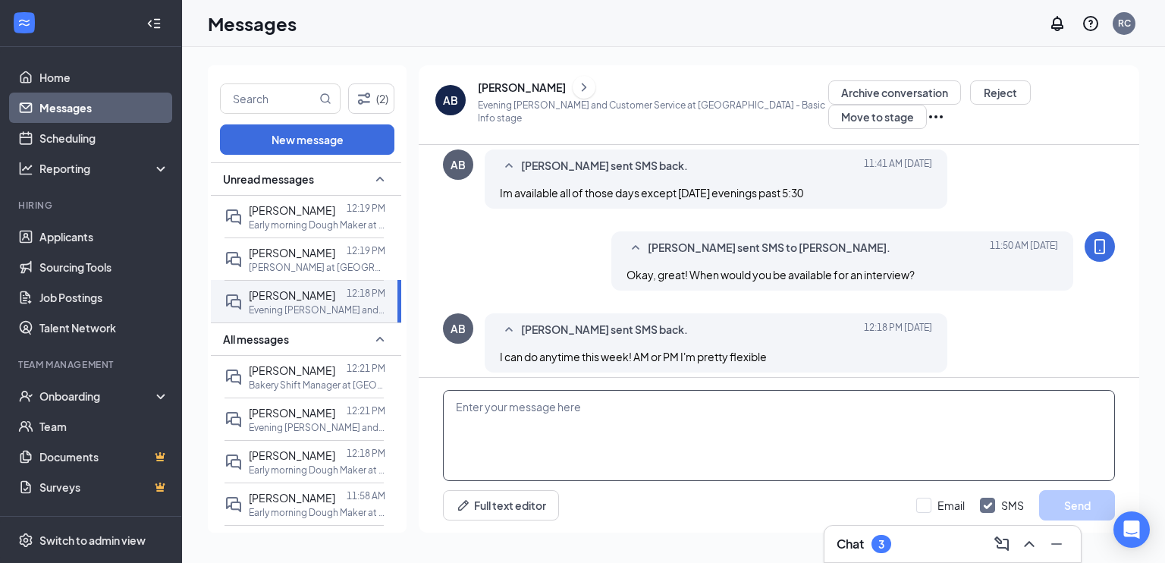
click at [526, 415] on textarea at bounding box center [779, 435] width 672 height 91
type textarea "Would 10a tomorrow work for you?"
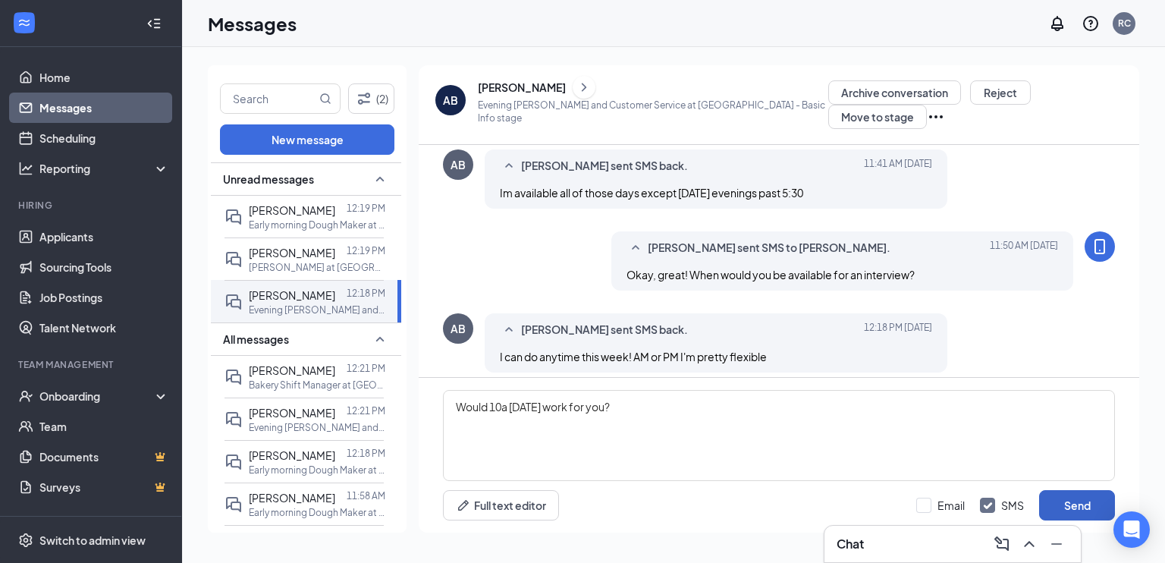
click at [1068, 515] on button "Send" at bounding box center [1077, 505] width 76 height 30
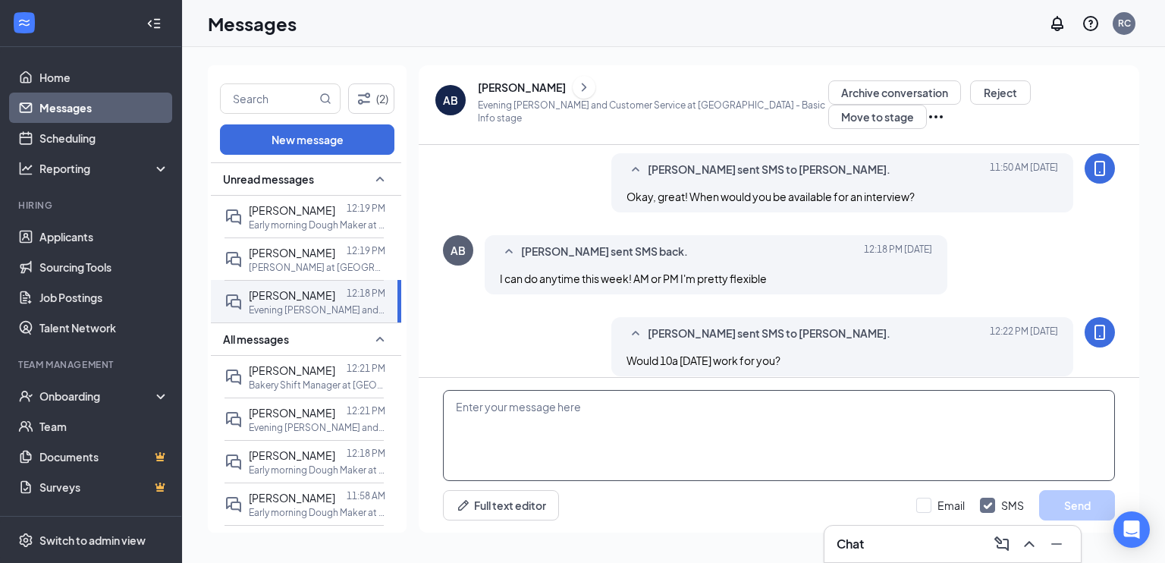
scroll to position [472, 0]
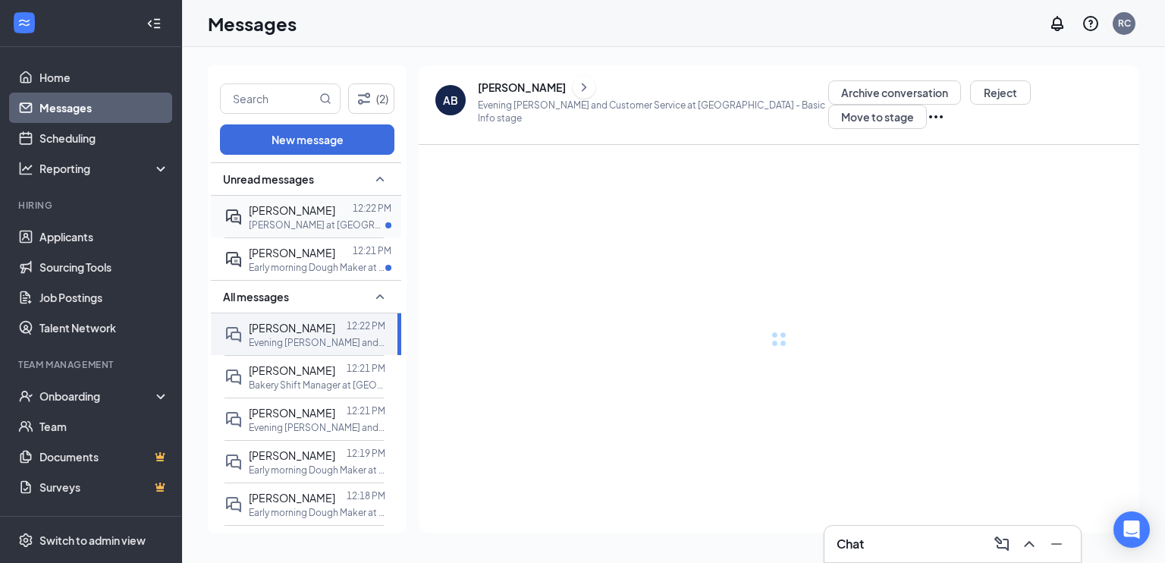
click at [252, 218] on div "[PERSON_NAME]" at bounding box center [292, 210] width 86 height 17
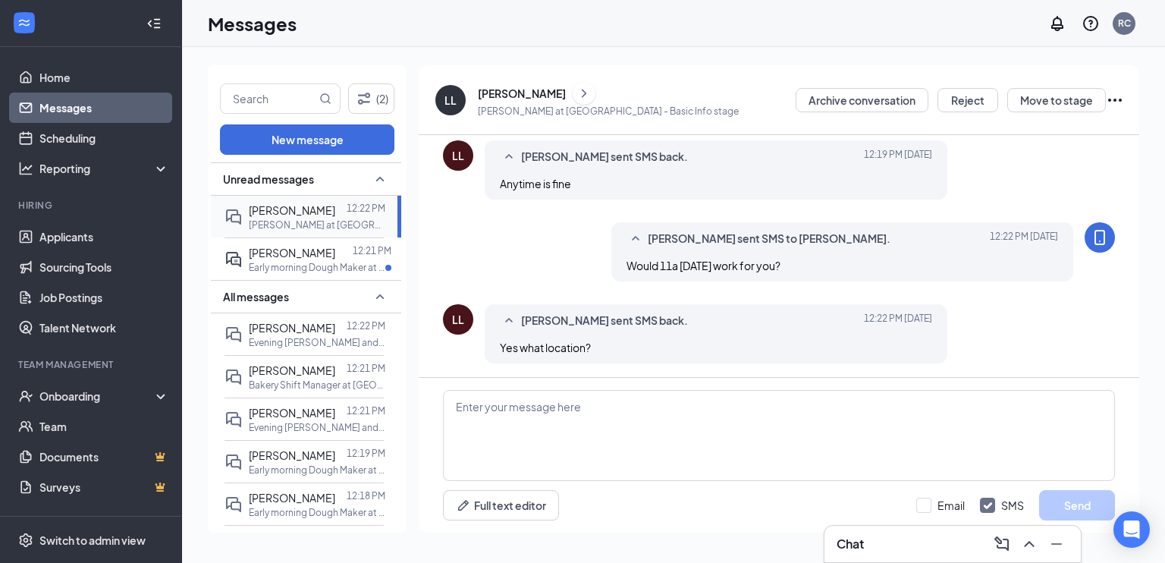
scroll to position [498, 0]
click at [1041, 88] on button "Move to stage" at bounding box center [1056, 100] width 99 height 24
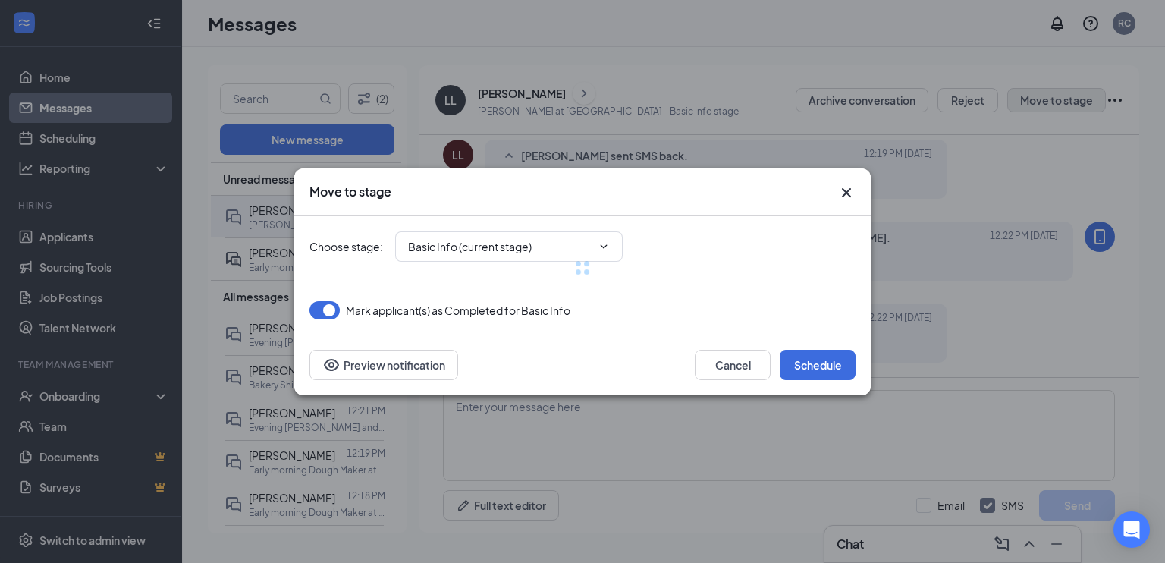
type input "Onsite Interview (next stage)"
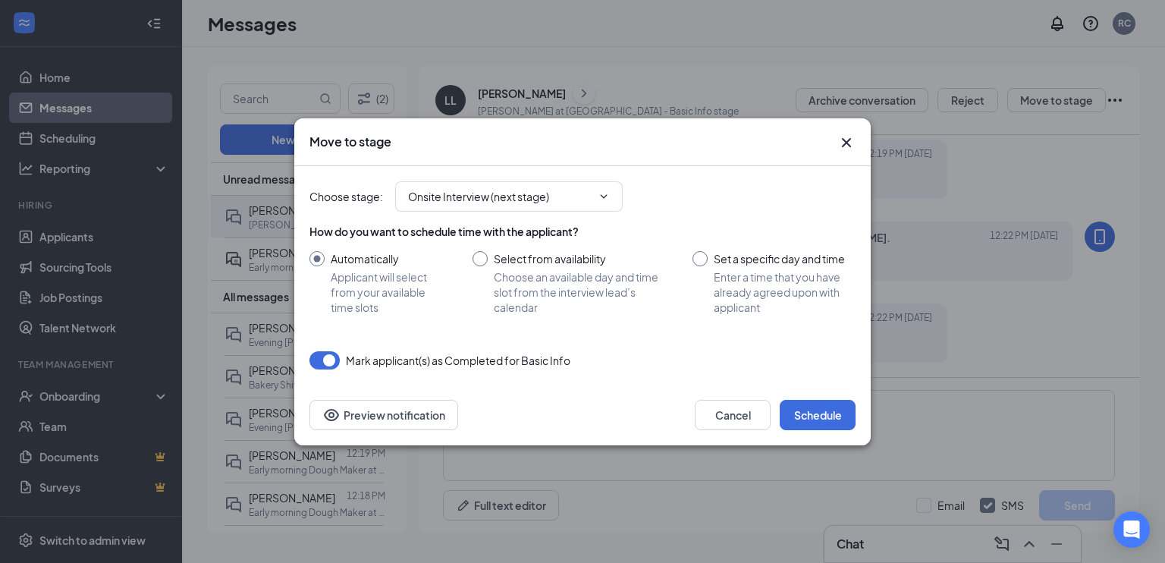
click at [703, 272] on input "Set a specific day and time Enter a time that you have already agreed upon with…" at bounding box center [773, 283] width 163 height 64
radio input "true"
radio input "false"
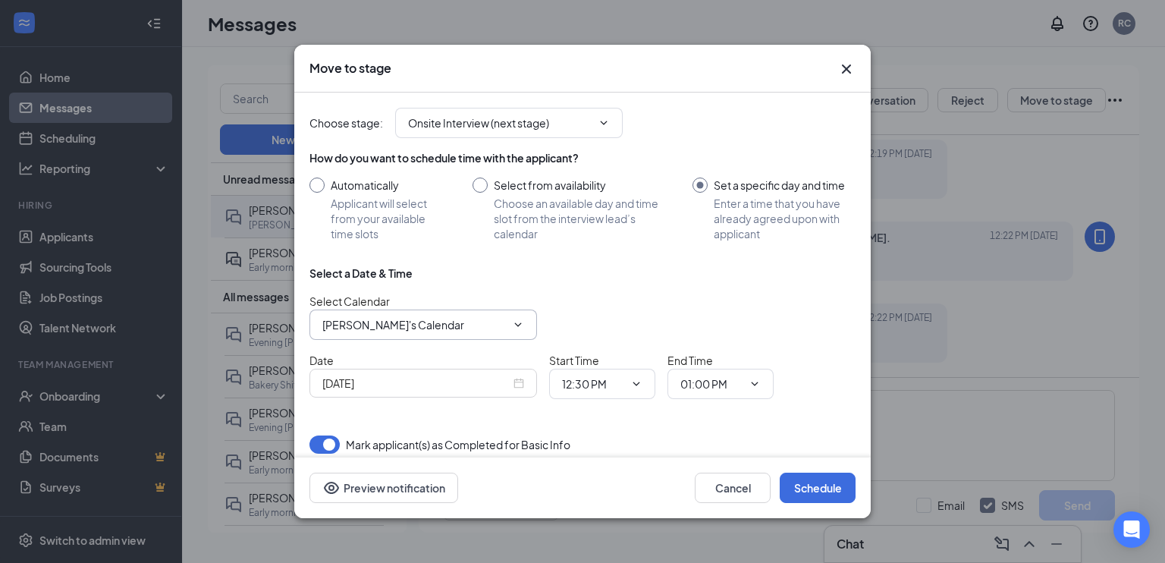
click at [373, 327] on input "[PERSON_NAME]'s Calendar" at bounding box center [414, 324] width 184 height 17
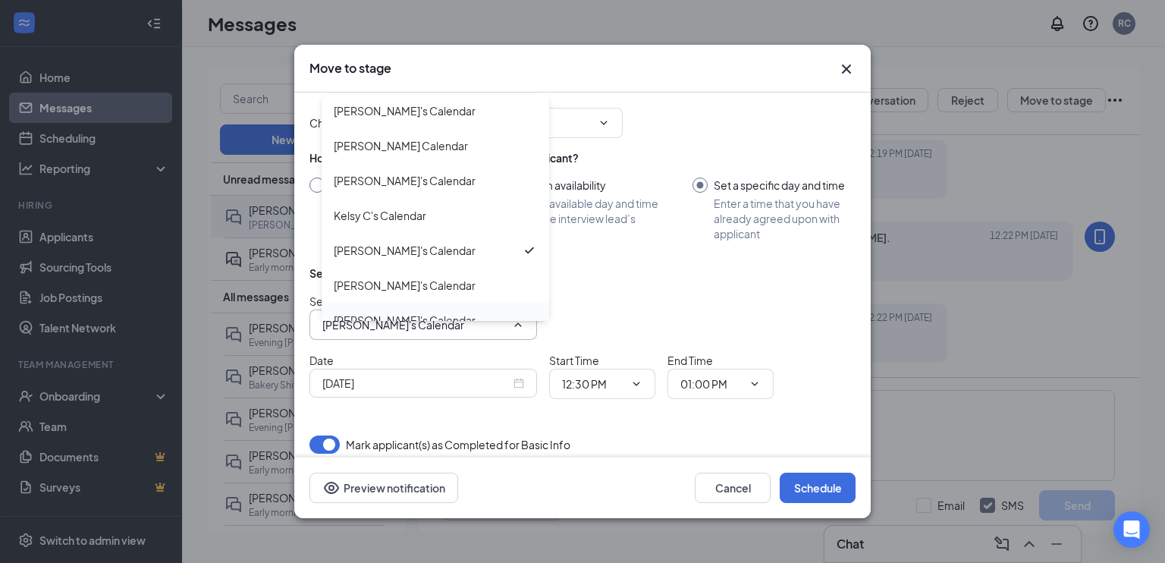
click at [376, 315] on div "[PERSON_NAME]'s Calendar" at bounding box center [405, 320] width 142 height 17
type input "[PERSON_NAME]'s Calendar"
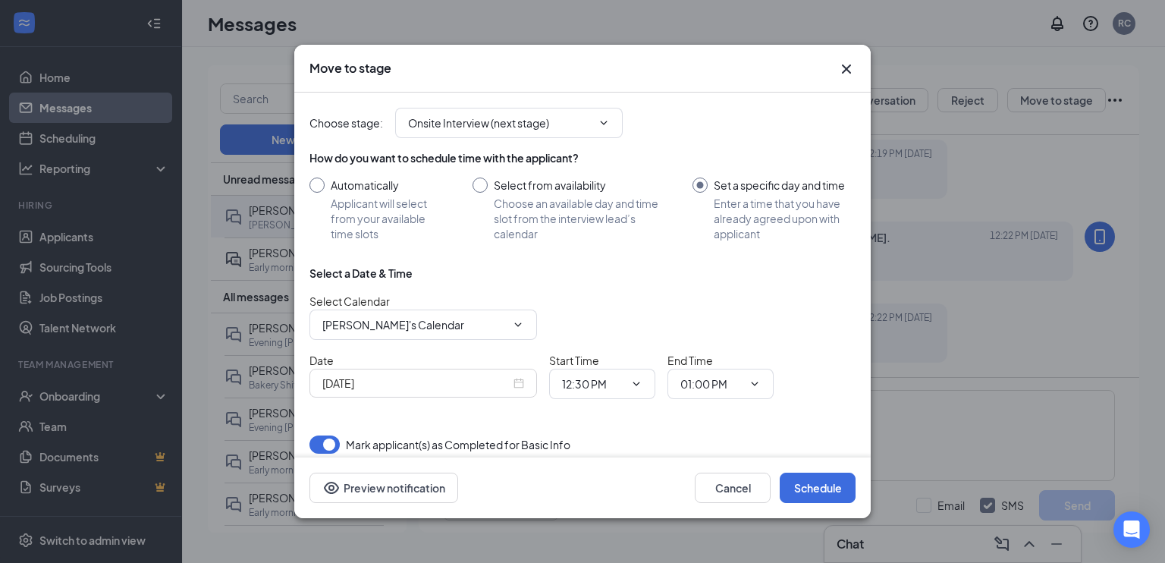
click at [465, 381] on input "[DATE]" at bounding box center [416, 383] width 188 height 17
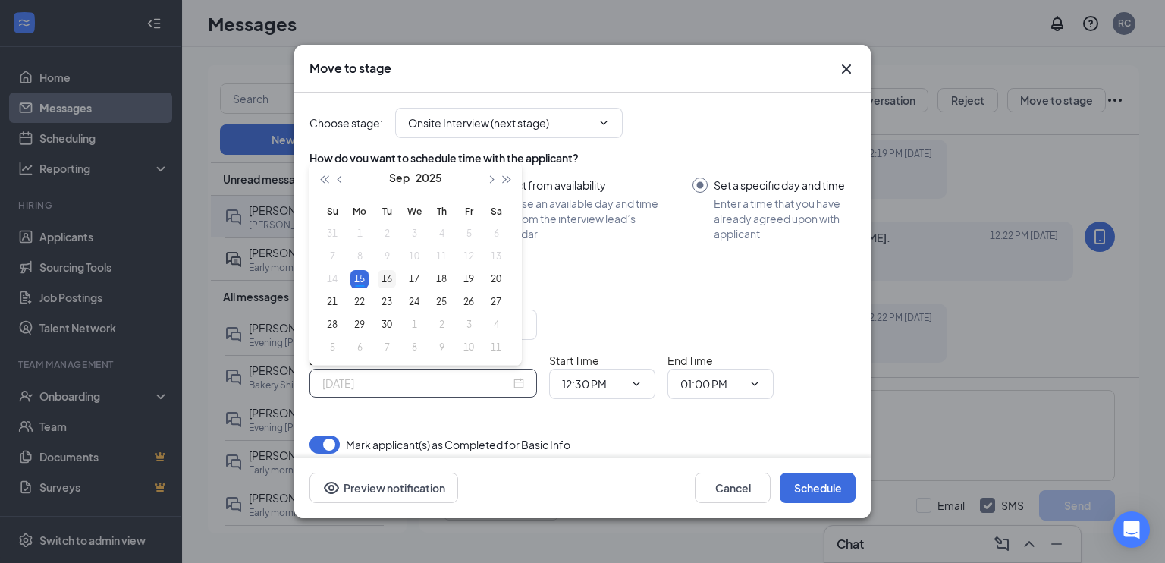
type input "Sep 16, 2025"
click at [385, 278] on div "16" at bounding box center [387, 279] width 18 height 18
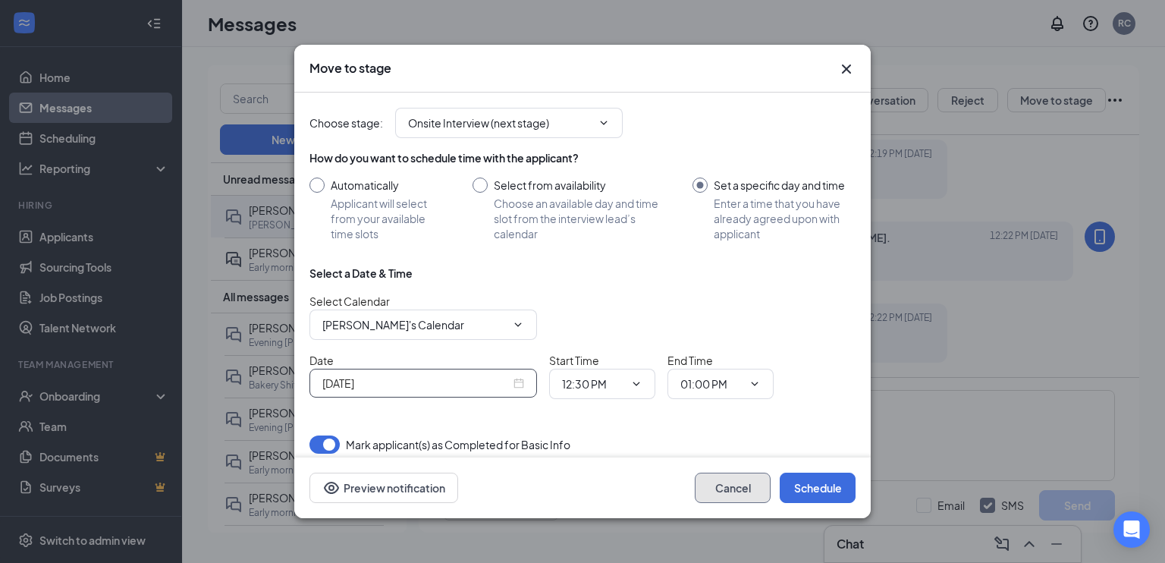
click at [708, 494] on button "Cancel" at bounding box center [733, 487] width 76 height 30
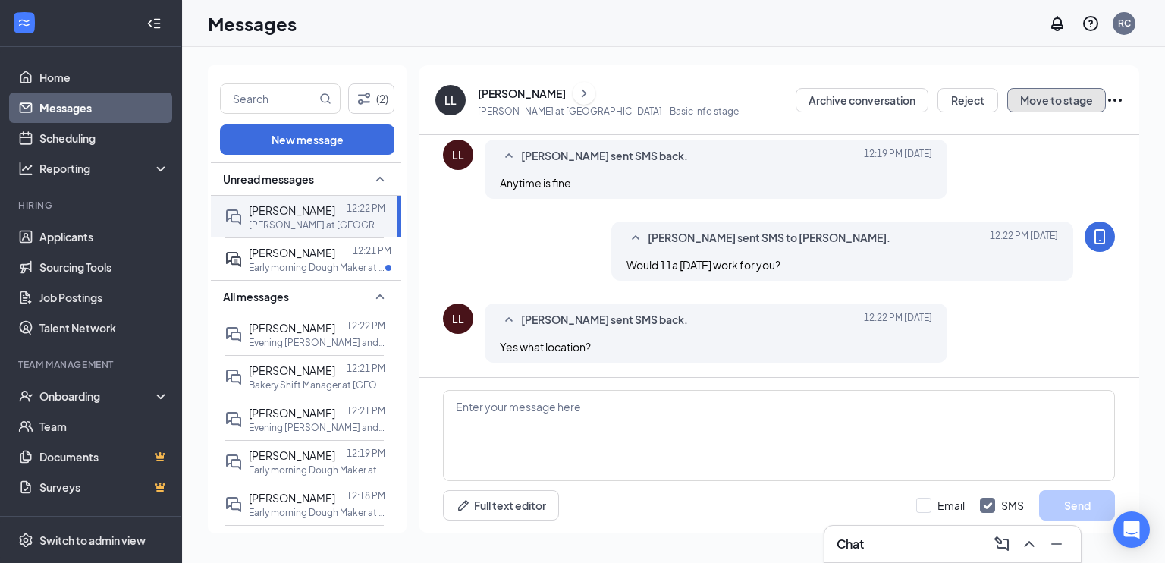
click at [1054, 95] on button "Move to stage" at bounding box center [1056, 100] width 99 height 24
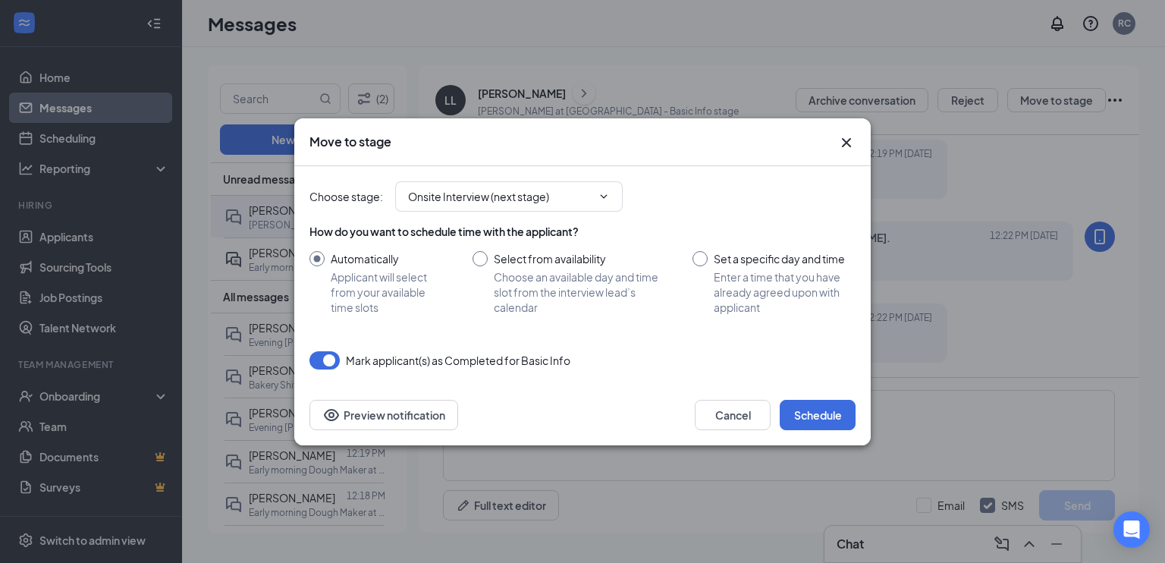
click at [795, 257] on input "Set a specific day and time Enter a time that you have already agreed upon with…" at bounding box center [773, 283] width 163 height 64
radio input "true"
radio input "false"
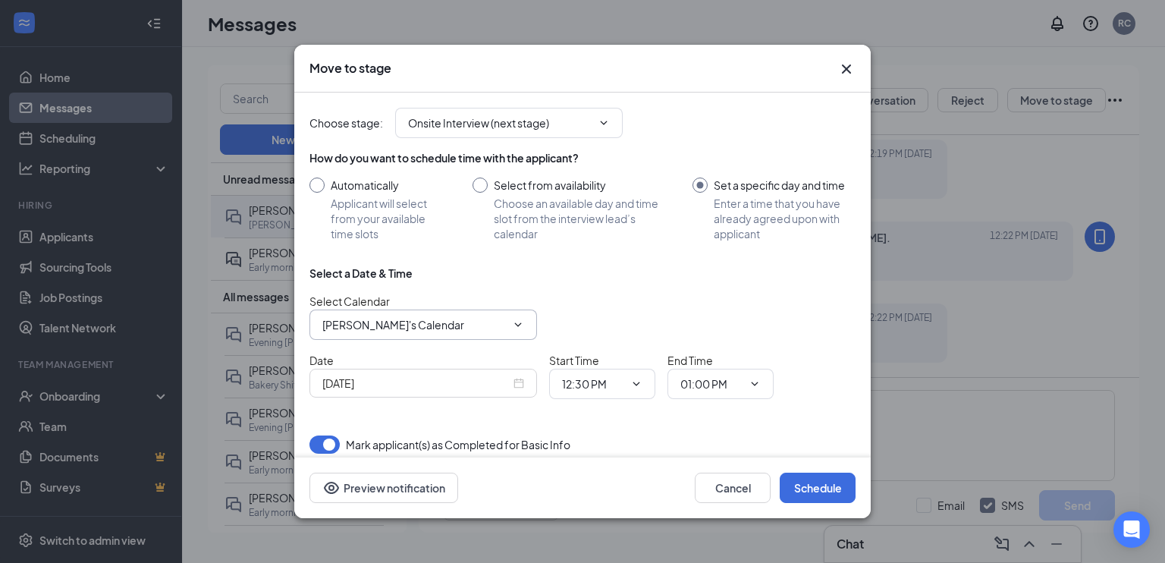
click at [482, 314] on span "[PERSON_NAME]'s Calendar" at bounding box center [423, 324] width 228 height 30
click at [371, 334] on span "[PERSON_NAME]'s Calendar" at bounding box center [423, 324] width 228 height 30
click at [371, 330] on input "[PERSON_NAME]'s Calendar" at bounding box center [414, 324] width 184 height 17
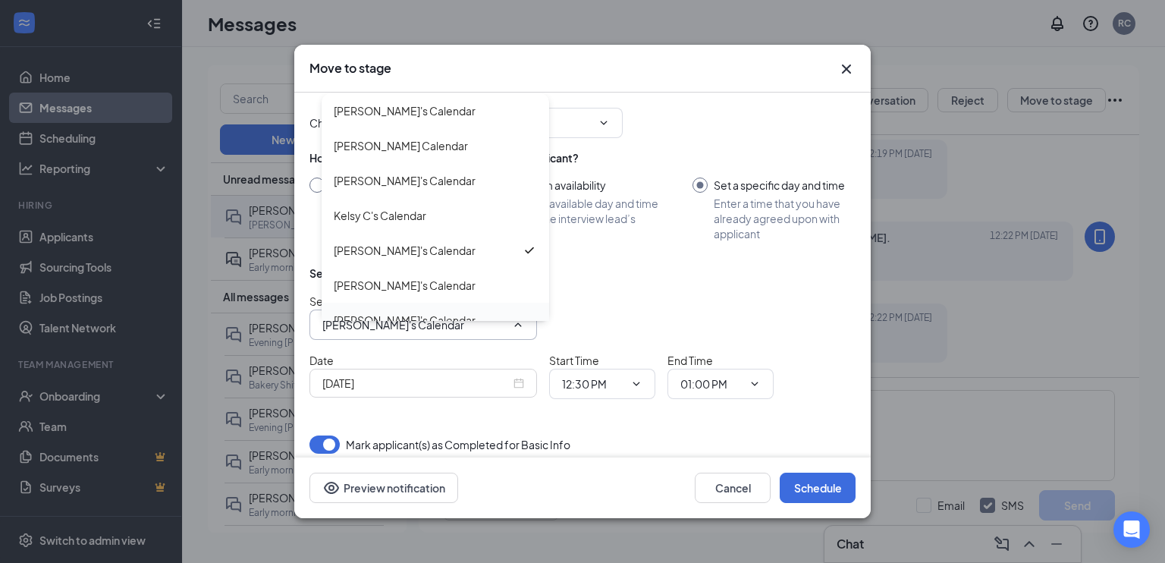
click at [449, 314] on div "[PERSON_NAME]'s Calendar" at bounding box center [435, 320] width 203 height 17
type input "[PERSON_NAME]'s Calendar"
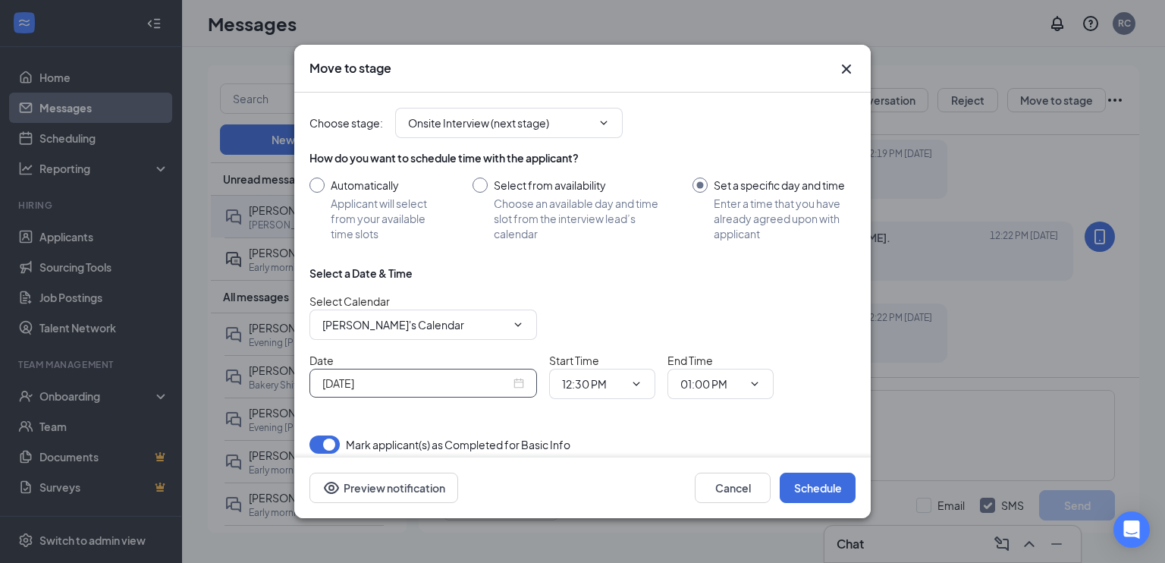
click at [391, 375] on input "[DATE]" at bounding box center [416, 383] width 188 height 17
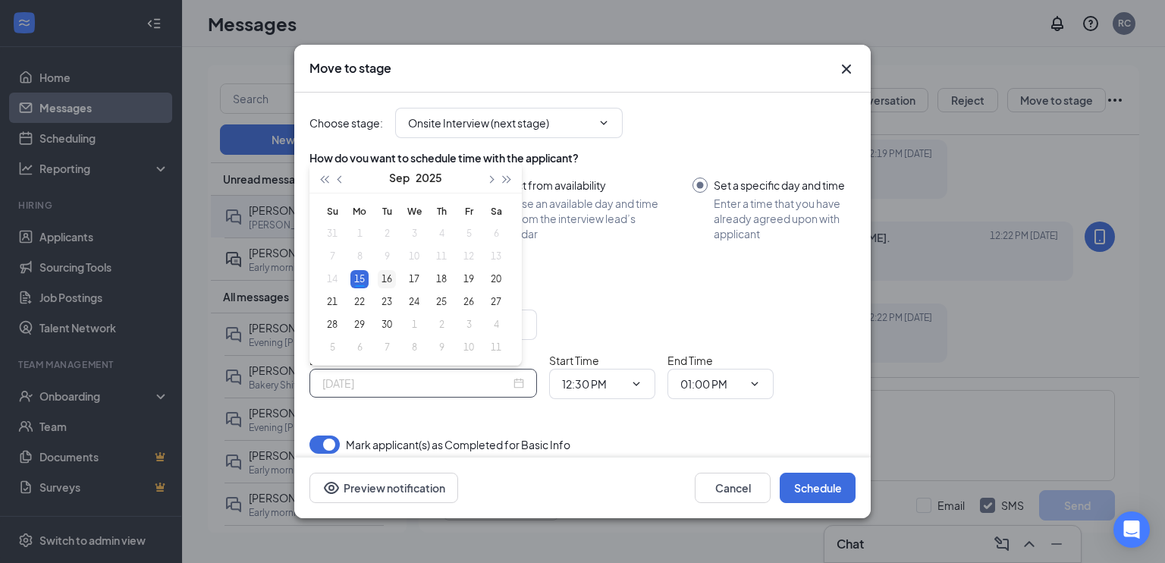
type input "Sep 16, 2025"
click at [388, 281] on div "16" at bounding box center [387, 279] width 18 height 18
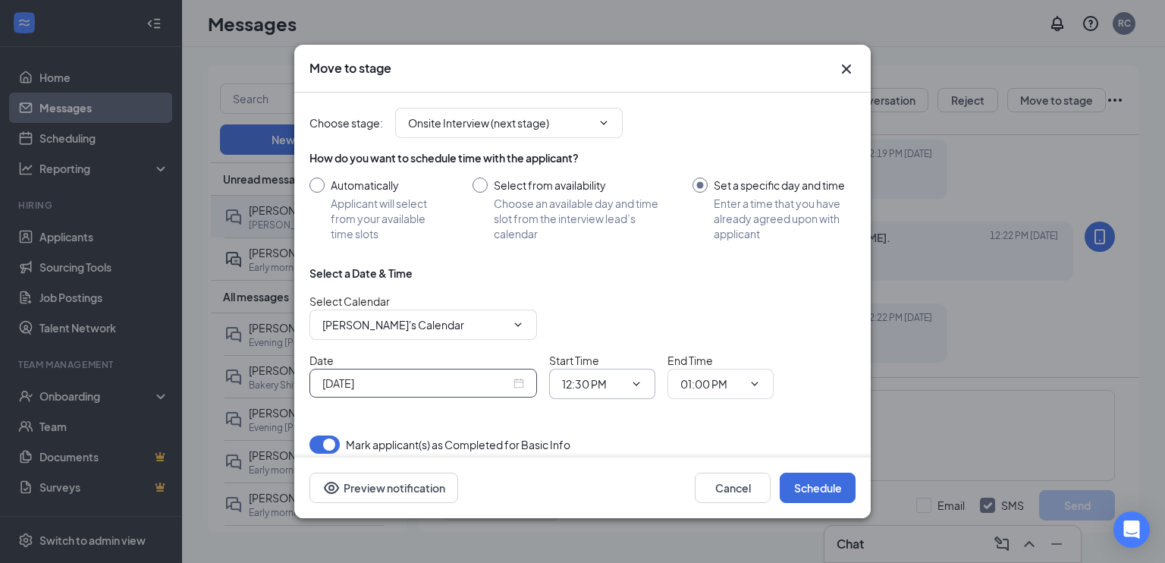
click at [617, 385] on input "12:30 PM" at bounding box center [593, 383] width 62 height 17
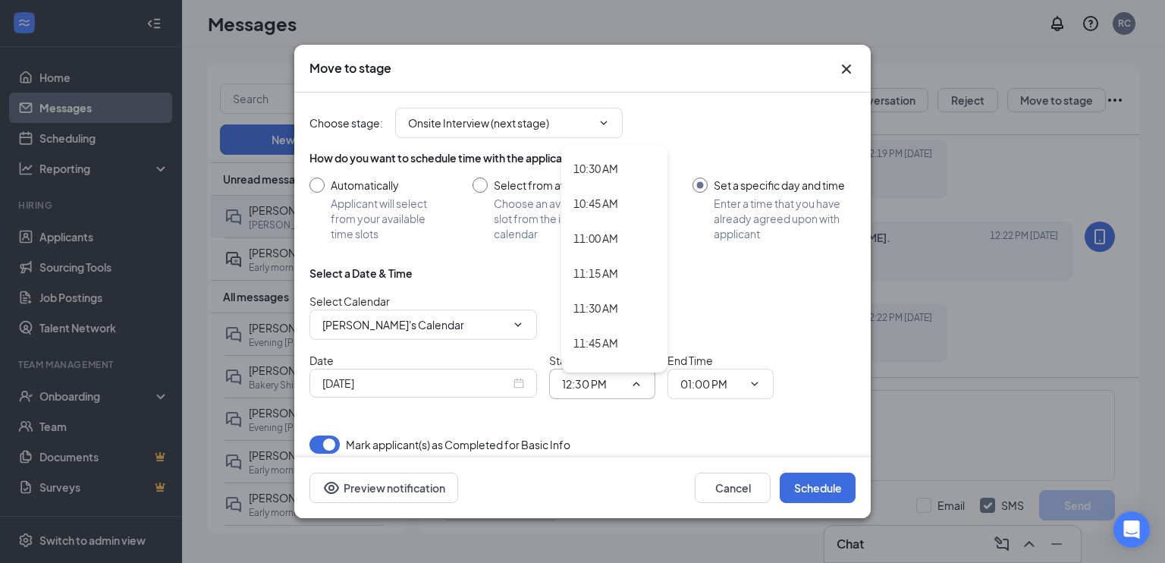
scroll to position [1453, 0]
click at [604, 237] on div "11:00 AM" at bounding box center [595, 244] width 45 height 17
type input "11:00 AM"
click at [714, 369] on span "01:00 PM" at bounding box center [720, 384] width 106 height 30
click at [727, 394] on span "01:00 PM" at bounding box center [720, 384] width 106 height 30
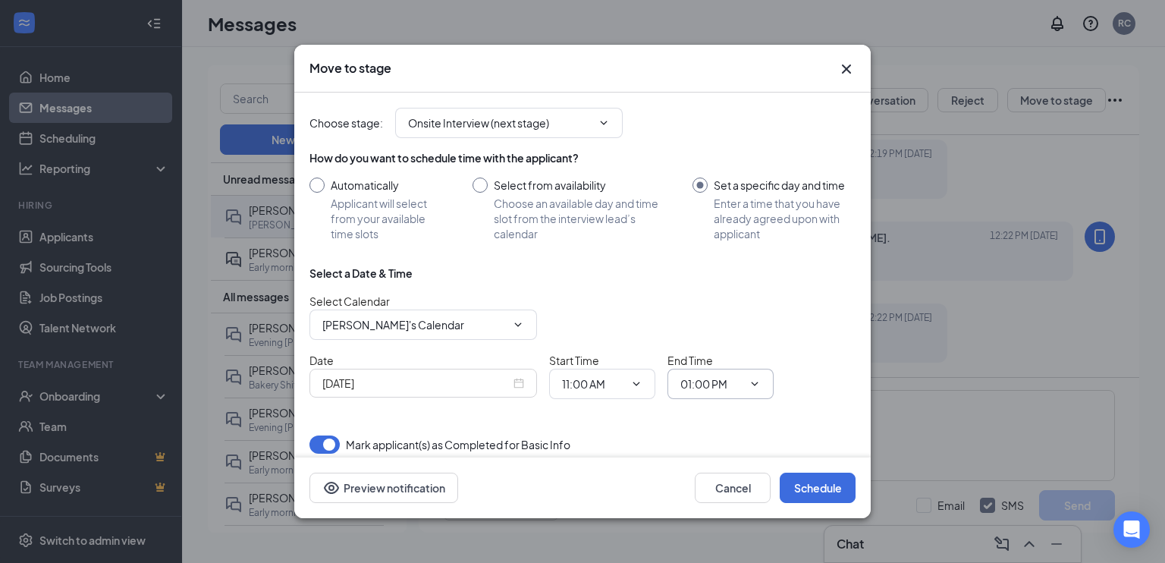
click at [765, 392] on span "01:00 PM" at bounding box center [720, 384] width 106 height 30
click at [754, 385] on icon "ChevronDown" at bounding box center [755, 384] width 12 height 12
click at [725, 381] on input "01:00 PM" at bounding box center [711, 383] width 62 height 17
click at [734, 344] on div "11:30 AM" at bounding box center [714, 345] width 45 height 17
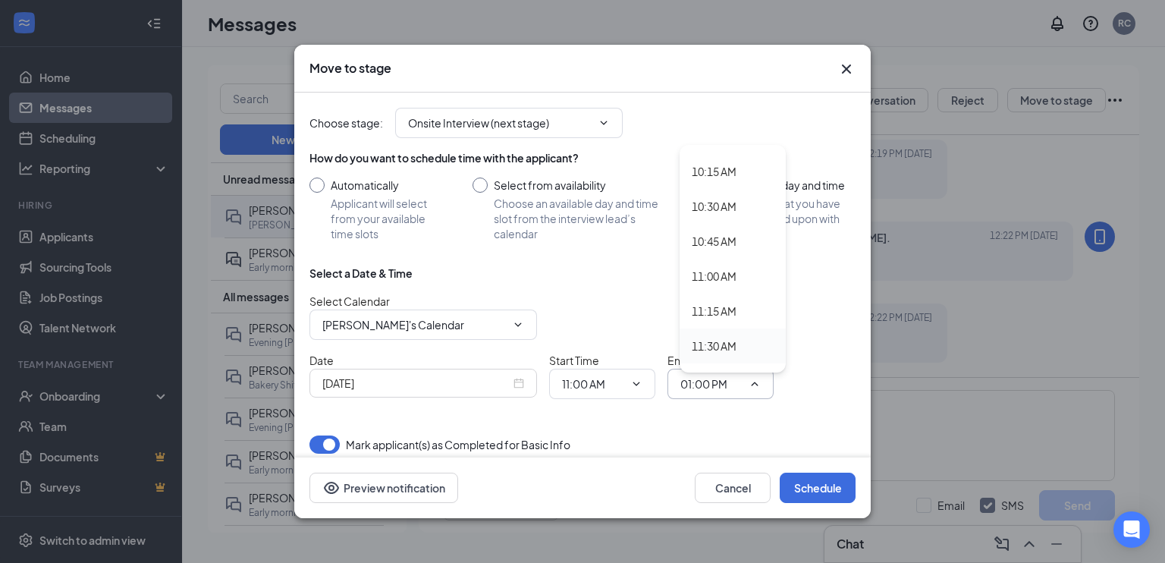
type input "11:30 AM"
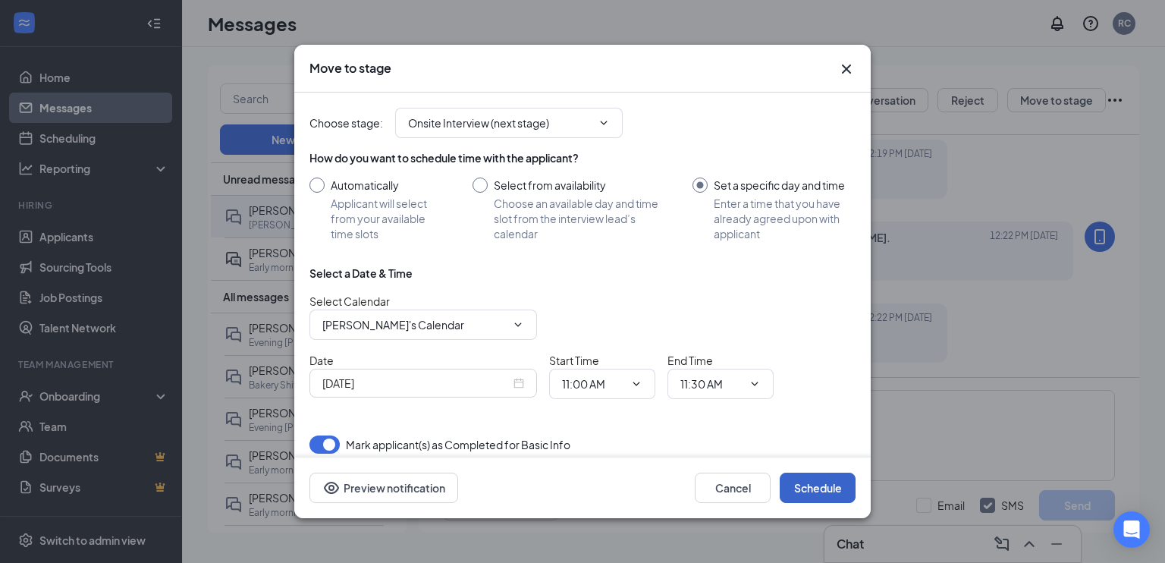
click at [819, 486] on button "Schedule" at bounding box center [818, 487] width 76 height 30
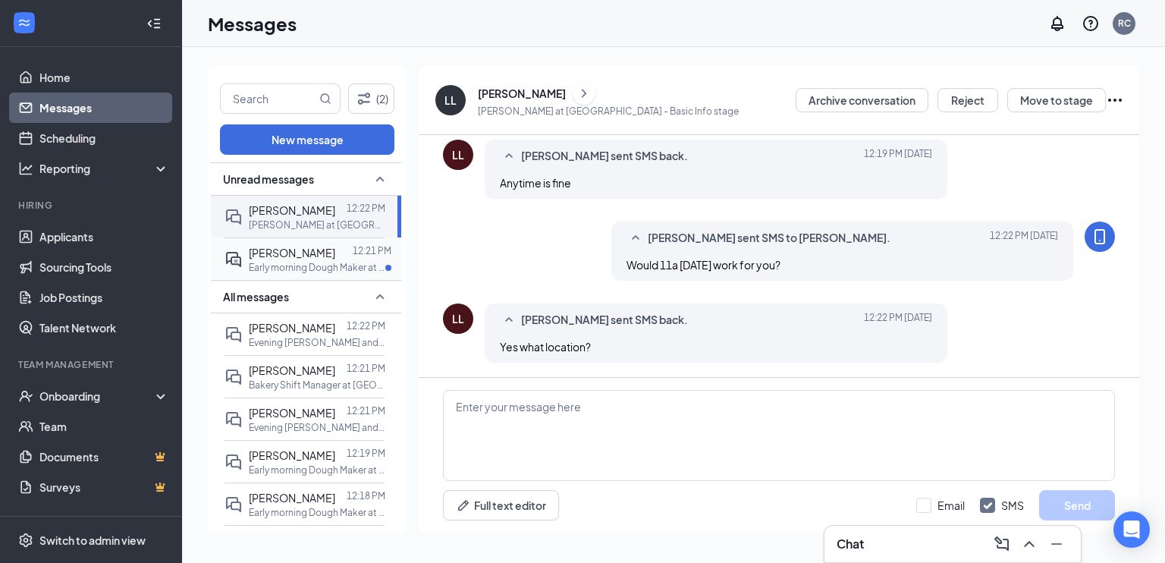
click at [292, 259] on span "[PERSON_NAME]" at bounding box center [292, 253] width 86 height 14
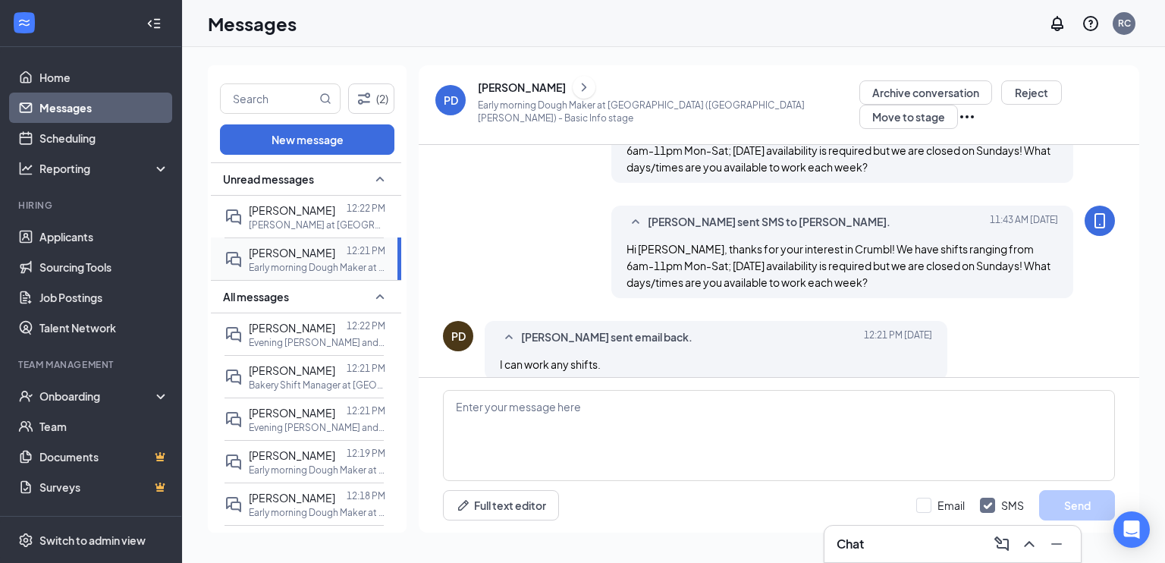
scroll to position [226, 0]
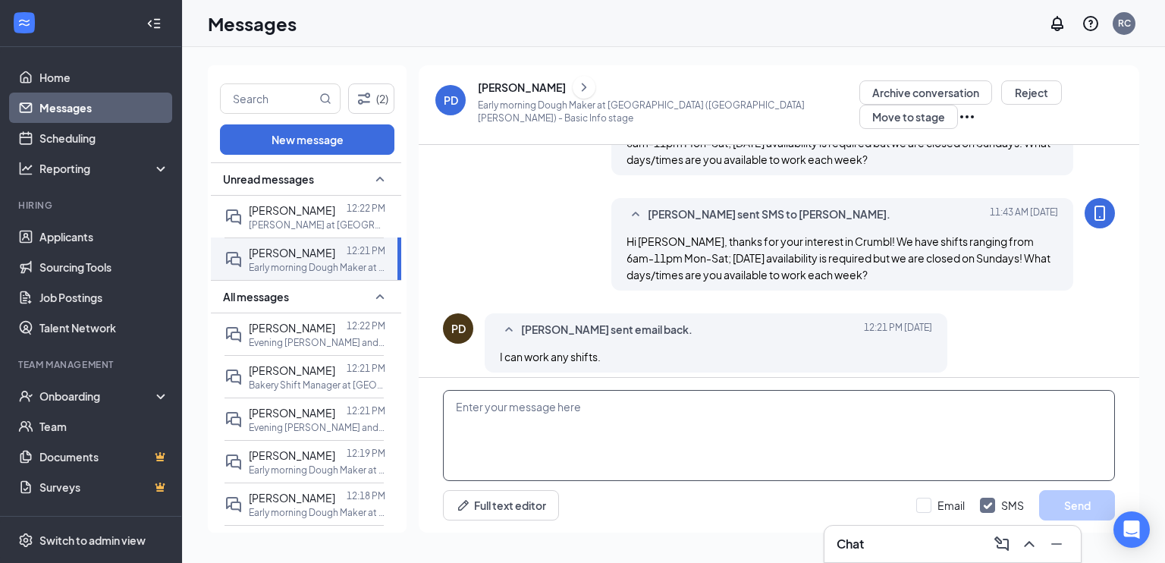
click at [472, 429] on textarea at bounding box center [779, 435] width 672 height 91
type textarea "Okay, wonderful! When would you be available for an interview?"
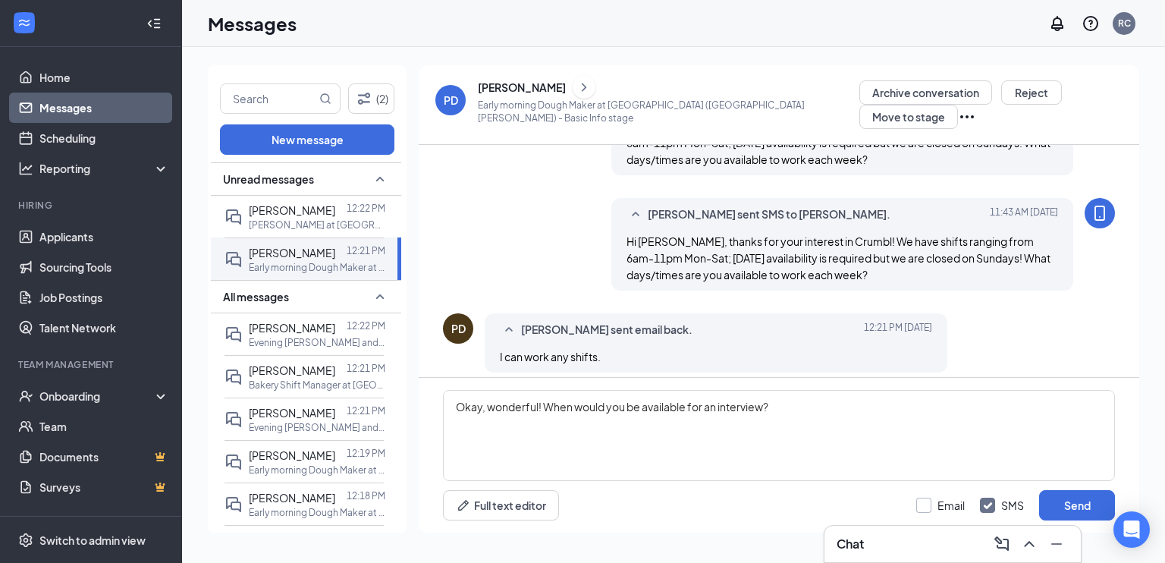
click at [922, 498] on input "Email" at bounding box center [940, 505] width 49 height 15
checkbox input "true"
click at [995, 507] on input "SMS" at bounding box center [1002, 505] width 44 height 15
checkbox input "false"
click at [1047, 504] on button "Send" at bounding box center [1077, 505] width 76 height 30
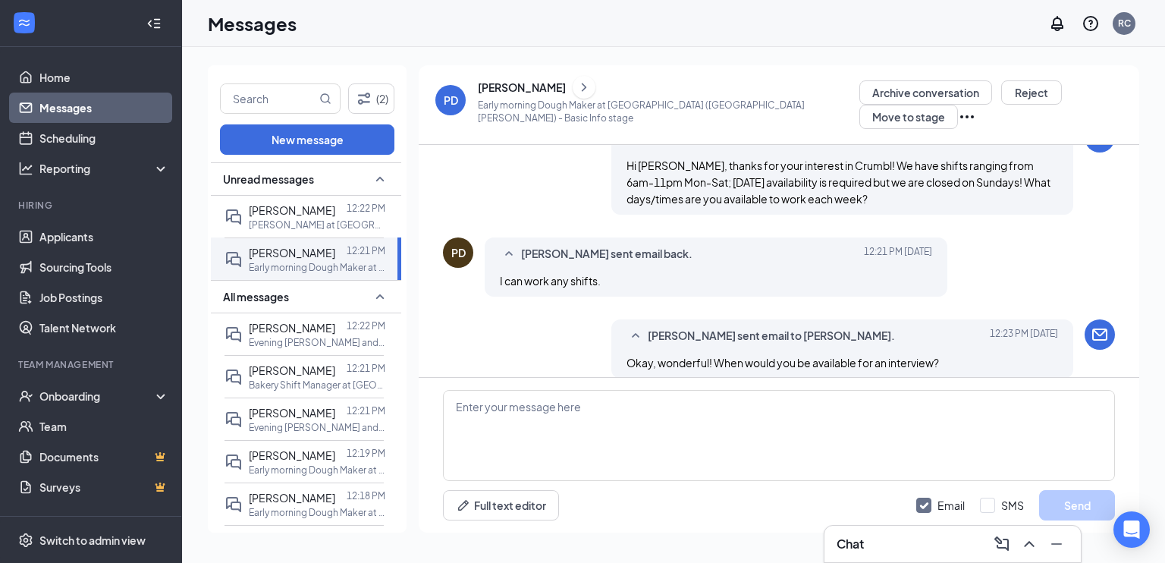
scroll to position [308, 0]
